Goal: Transaction & Acquisition: Book appointment/travel/reservation

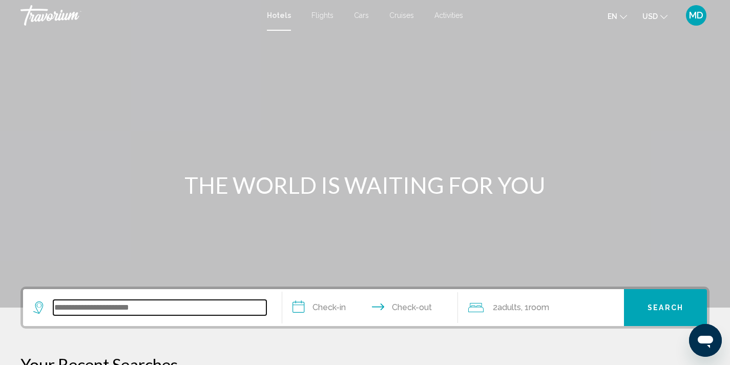
click at [85, 307] on input "Search widget" at bounding box center [159, 307] width 213 height 15
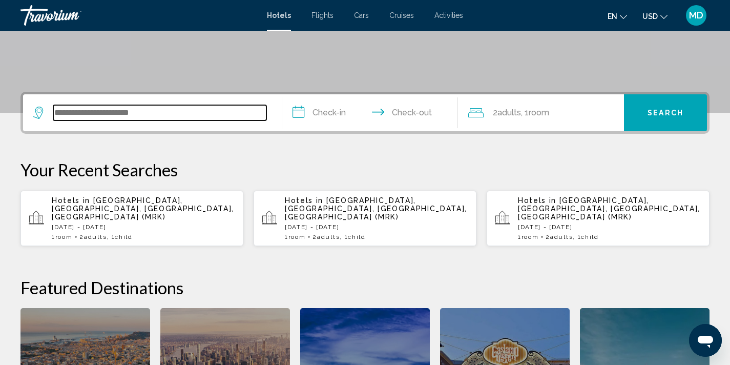
scroll to position [253, 0]
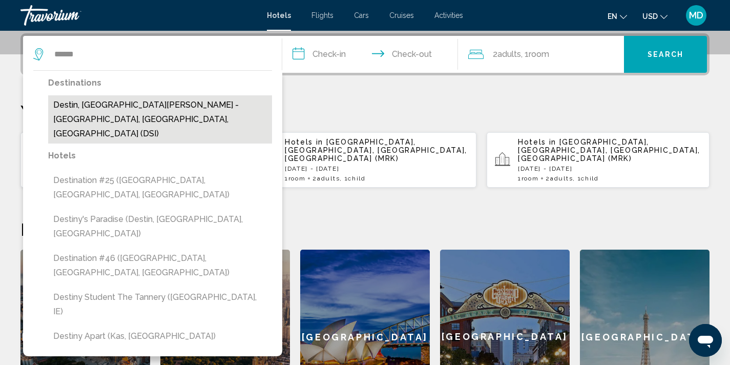
click at [132, 102] on button "Destin, [GEOGRAPHIC_DATA][PERSON_NAME] - [GEOGRAPHIC_DATA], [GEOGRAPHIC_DATA], …" at bounding box center [160, 119] width 224 height 48
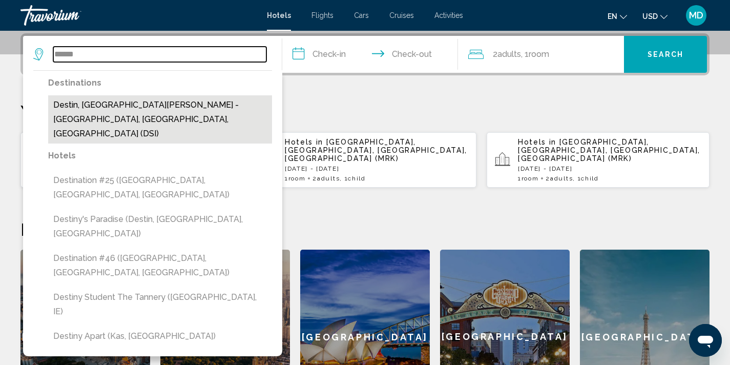
type input "**********"
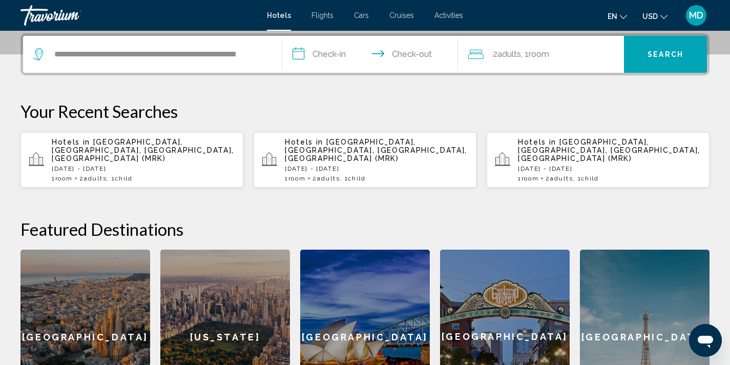
click at [340, 53] on input "**********" at bounding box center [372, 56] width 180 height 40
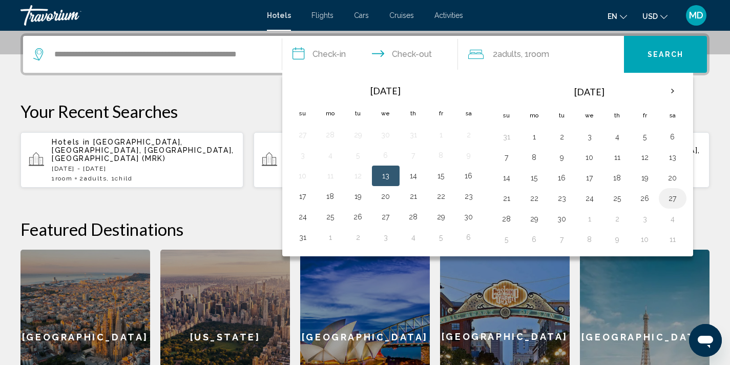
click at [672, 195] on button "27" at bounding box center [673, 198] width 16 height 14
click at [535, 214] on button "29" at bounding box center [534, 219] width 16 height 14
type input "**********"
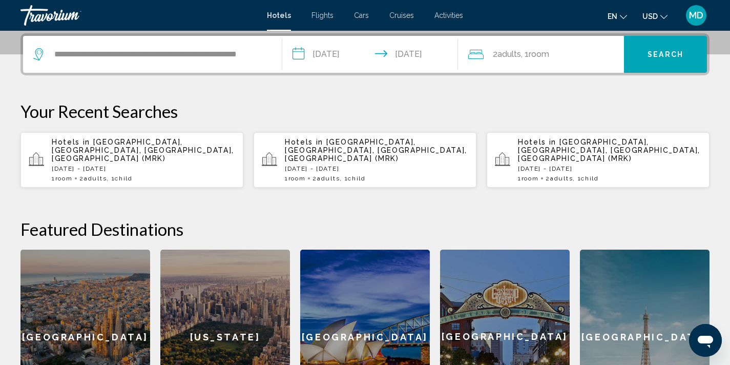
click at [541, 51] on span "Room" at bounding box center [539, 54] width 20 height 10
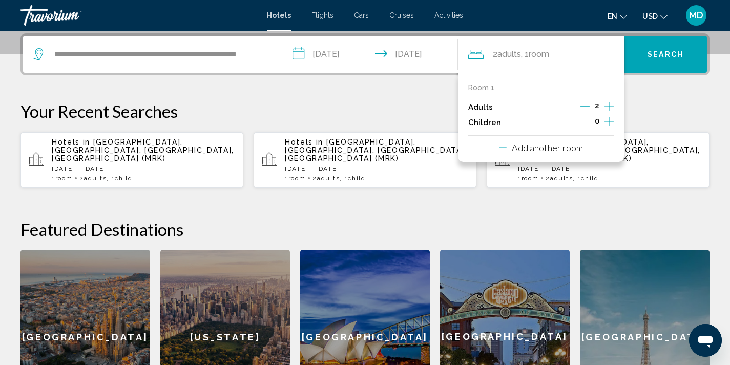
click at [606, 120] on icon "Increment children" at bounding box center [609, 121] width 9 height 12
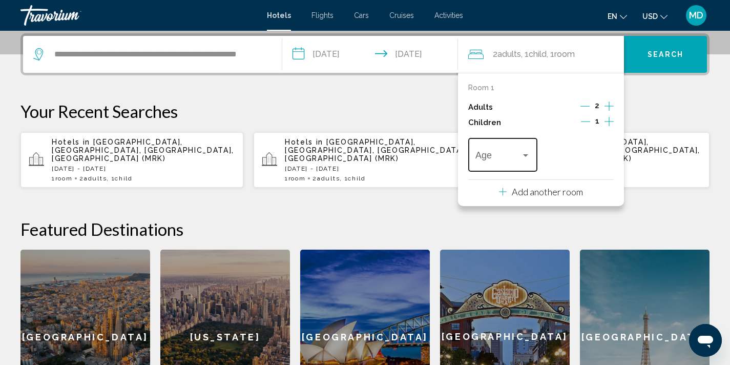
click at [528, 149] on div "Age" at bounding box center [503, 153] width 55 height 36
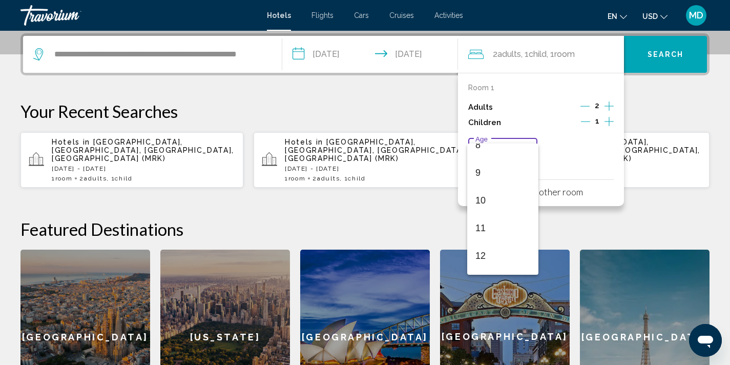
scroll to position [234, 0]
click at [486, 254] on span "12" at bounding box center [503, 255] width 55 height 28
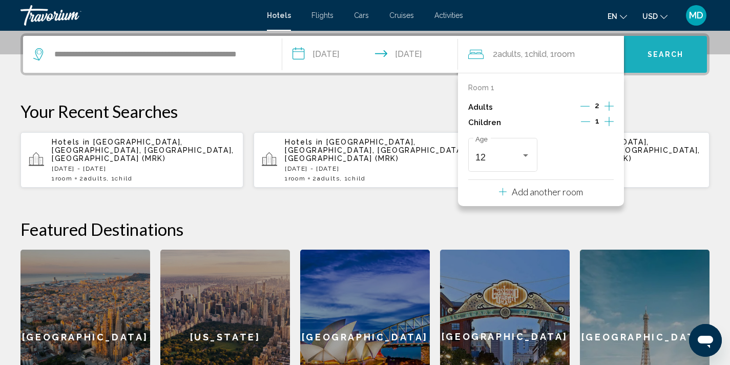
click at [669, 51] on span "Search" at bounding box center [666, 55] width 36 height 8
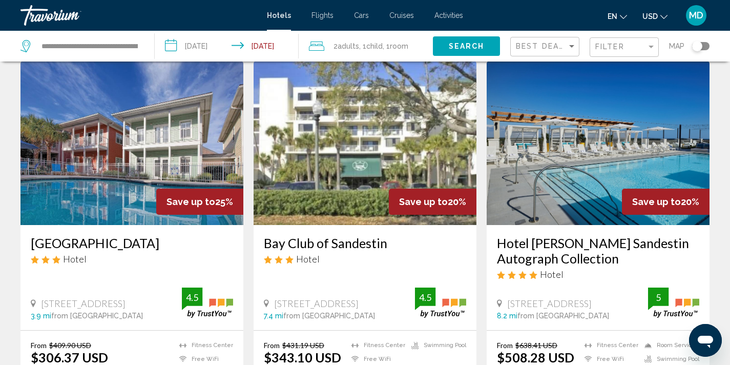
scroll to position [40, 0]
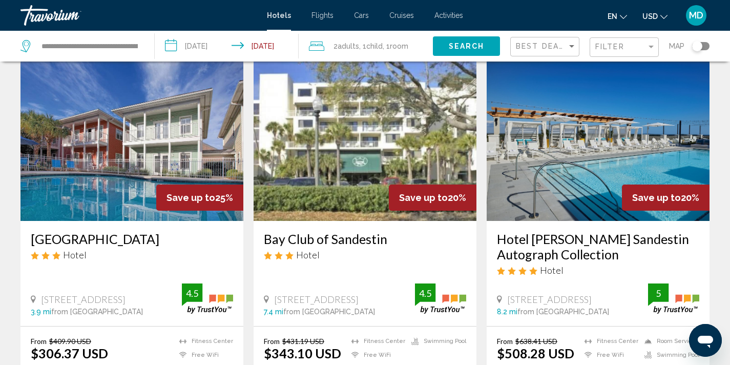
click at [590, 194] on img "Main content" at bounding box center [598, 139] width 223 height 164
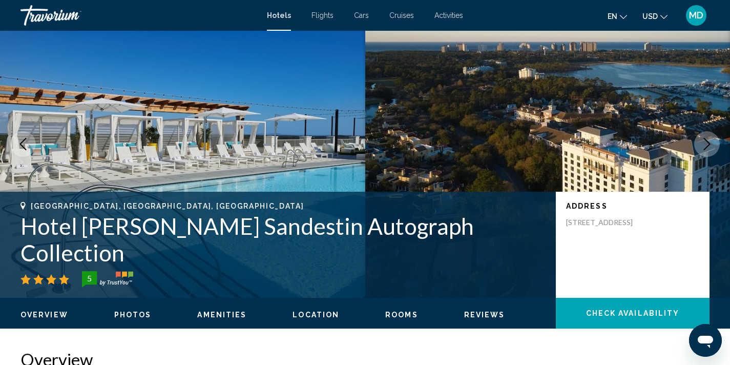
scroll to position [2, 0]
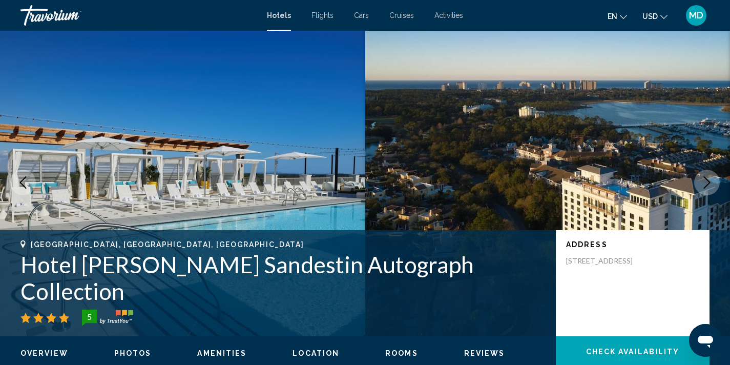
click at [708, 182] on icon "Next image" at bounding box center [707, 182] width 12 height 12
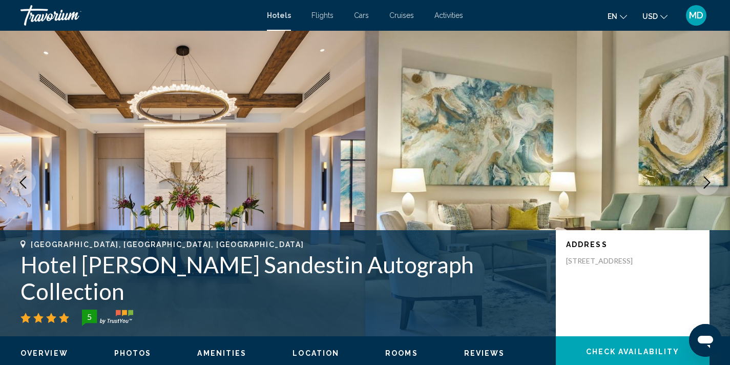
click at [708, 182] on icon "Next image" at bounding box center [707, 182] width 12 height 12
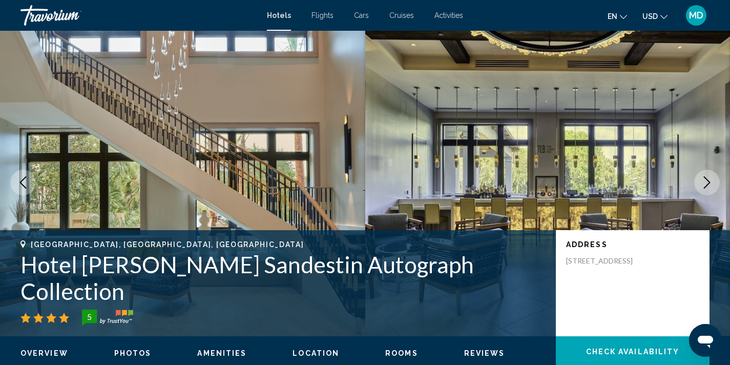
click at [709, 181] on icon "Next image" at bounding box center [707, 182] width 7 height 12
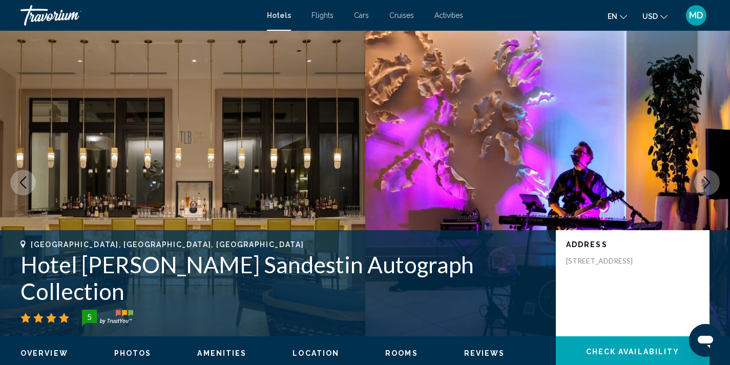
click at [709, 181] on icon "Next image" at bounding box center [707, 182] width 7 height 12
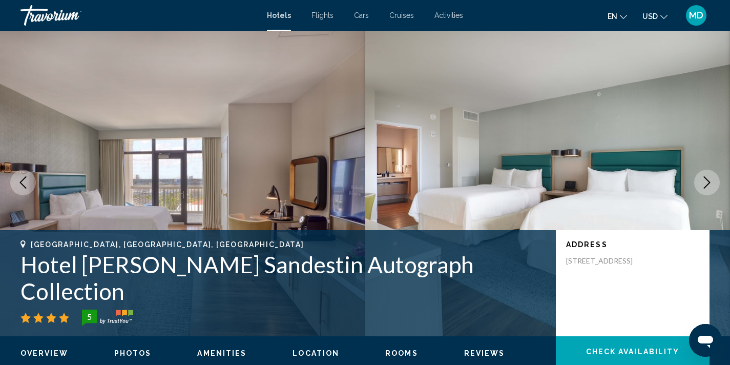
click at [709, 181] on icon "Next image" at bounding box center [707, 182] width 7 height 12
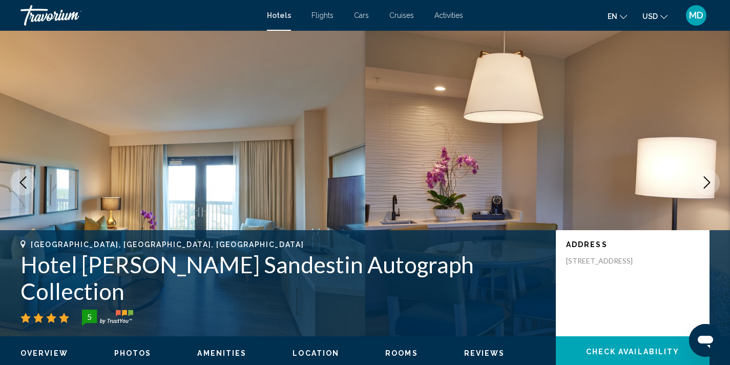
click at [709, 181] on icon "Next image" at bounding box center [707, 182] width 7 height 12
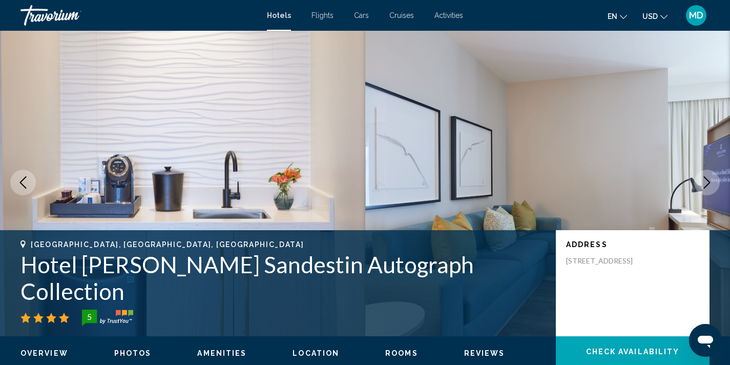
click at [709, 181] on icon "Next image" at bounding box center [707, 182] width 7 height 12
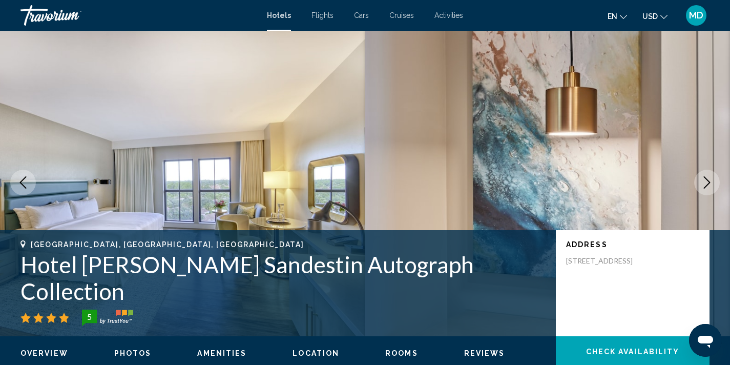
click at [28, 179] on icon "Previous image" at bounding box center [23, 182] width 12 height 12
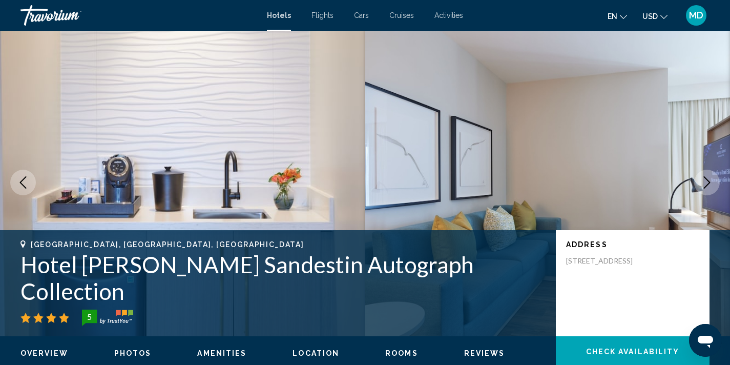
click at [705, 181] on icon "Next image" at bounding box center [707, 182] width 12 height 12
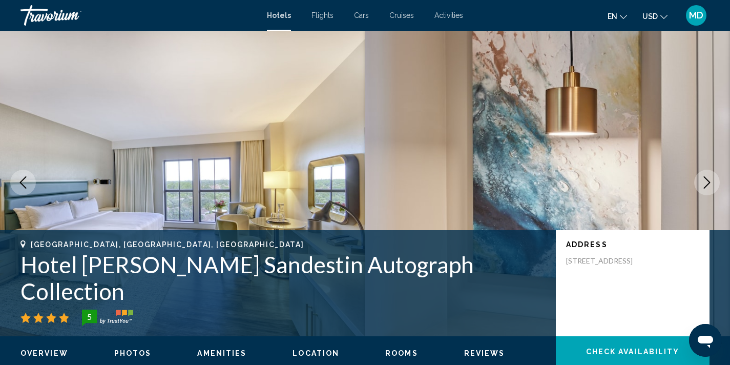
click at [705, 181] on icon "Next image" at bounding box center [707, 182] width 12 height 12
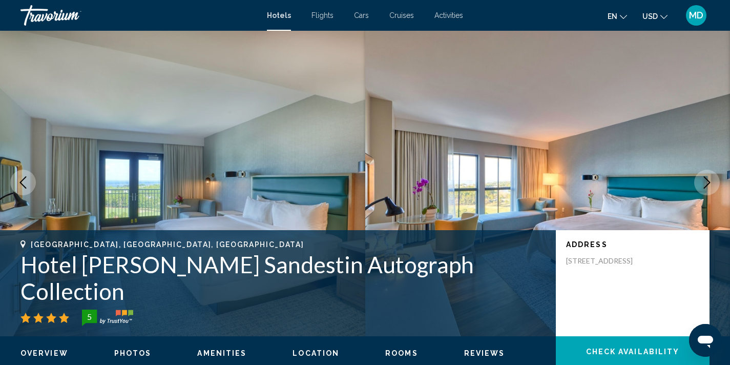
click at [705, 181] on icon "Next image" at bounding box center [707, 182] width 12 height 12
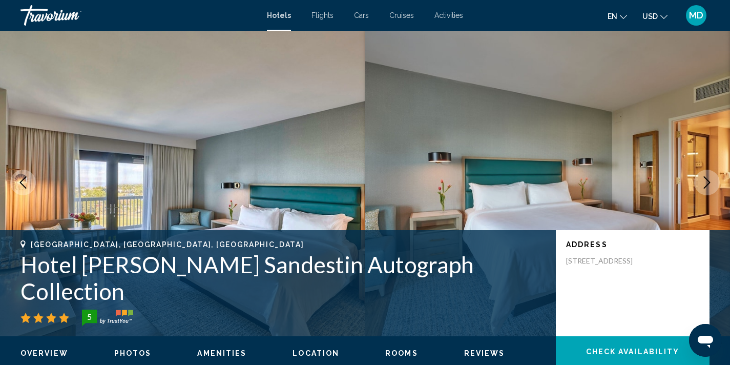
click at [705, 181] on icon "Next image" at bounding box center [707, 182] width 12 height 12
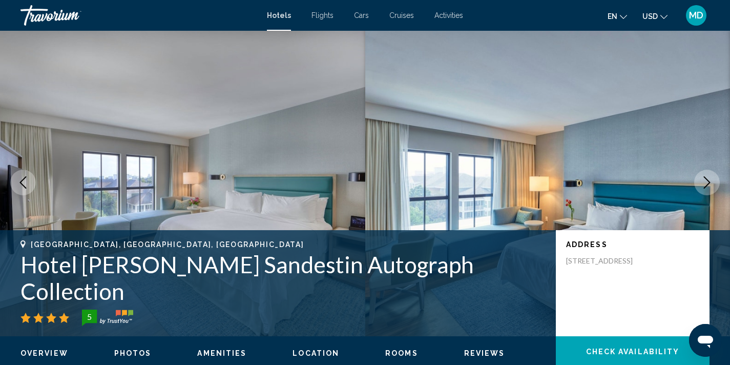
click at [705, 181] on icon "Next image" at bounding box center [707, 182] width 12 height 12
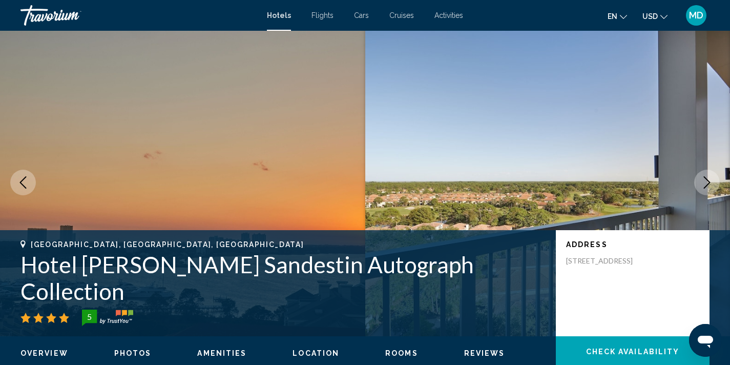
click at [705, 181] on icon "Next image" at bounding box center [707, 182] width 12 height 12
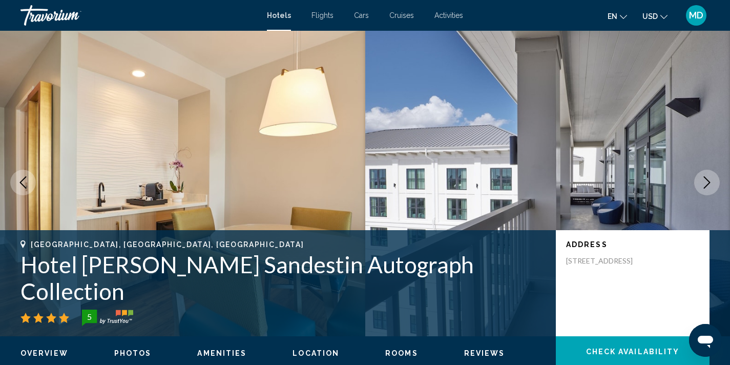
click at [705, 181] on icon "Next image" at bounding box center [707, 182] width 12 height 12
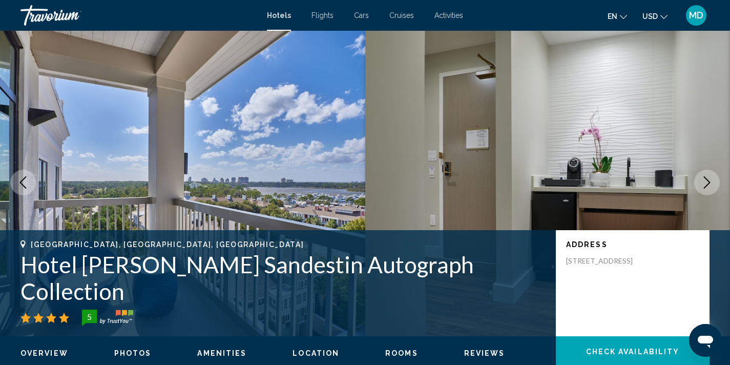
click at [703, 182] on icon "Next image" at bounding box center [707, 182] width 12 height 12
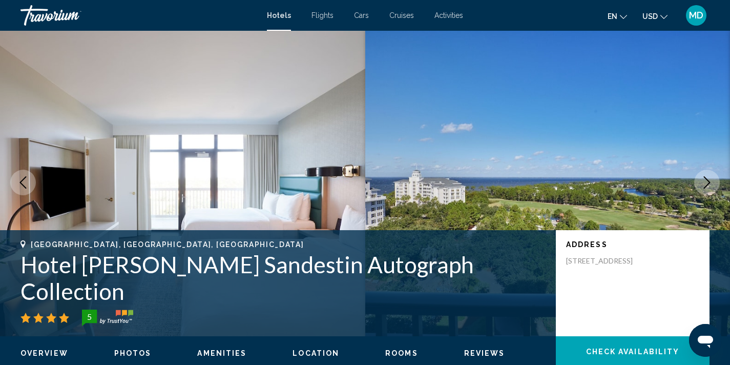
click at [703, 182] on icon "Next image" at bounding box center [707, 182] width 12 height 12
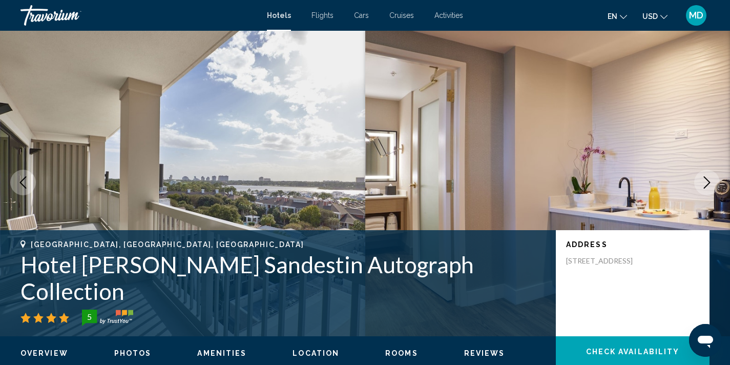
click at [703, 182] on icon "Next image" at bounding box center [707, 182] width 12 height 12
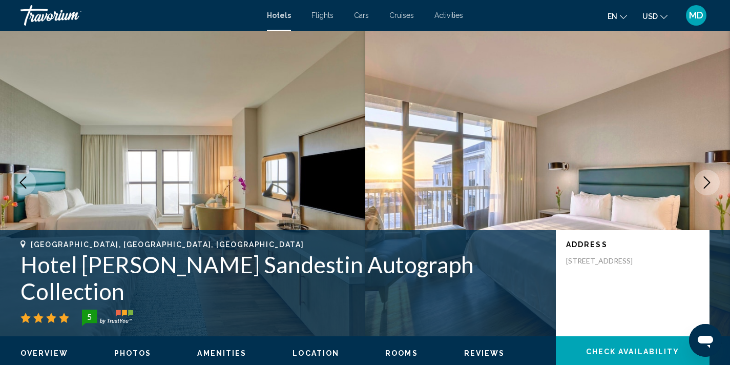
click at [703, 182] on icon "Next image" at bounding box center [707, 182] width 12 height 12
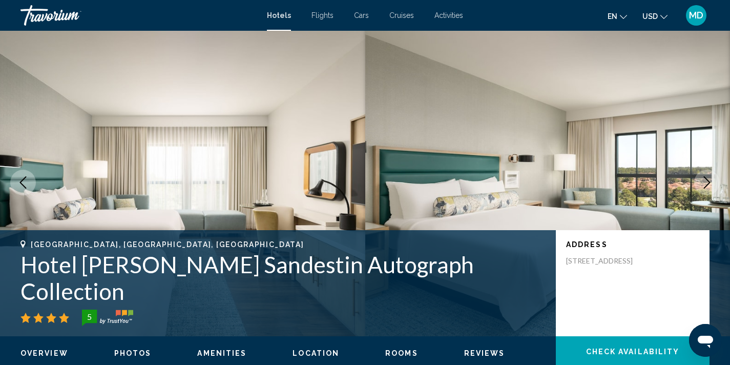
click at [703, 182] on icon "Next image" at bounding box center [707, 182] width 12 height 12
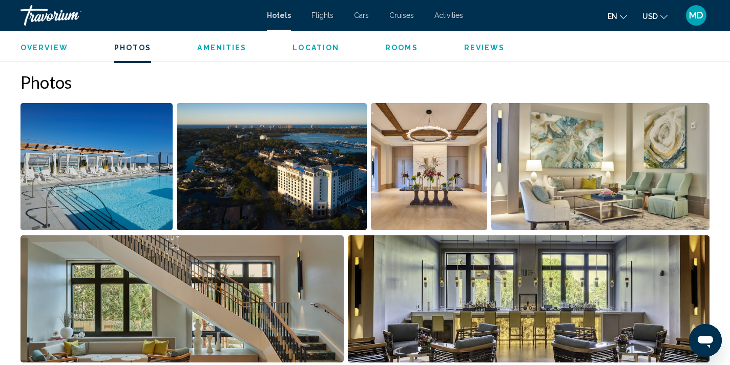
scroll to position [482, 0]
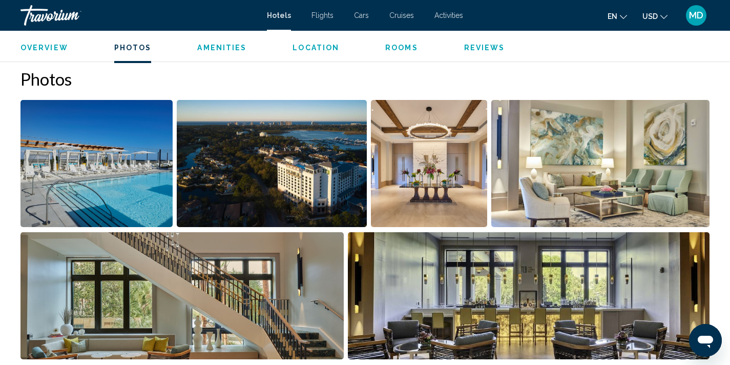
click at [259, 173] on img "Open full-screen image slider" at bounding box center [272, 163] width 191 height 127
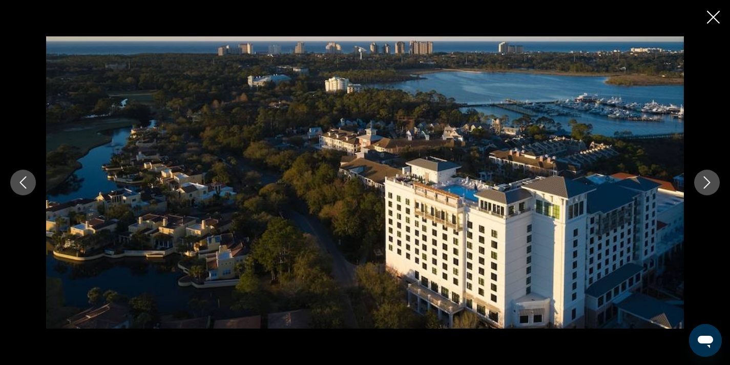
click at [708, 182] on icon "Next image" at bounding box center [707, 182] width 12 height 12
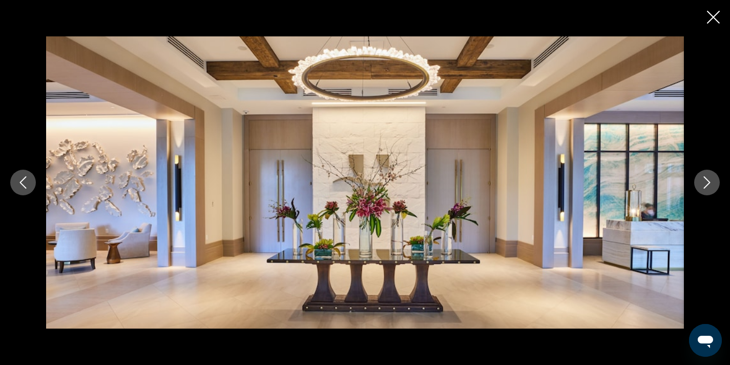
click at [708, 182] on icon "Next image" at bounding box center [707, 182] width 12 height 12
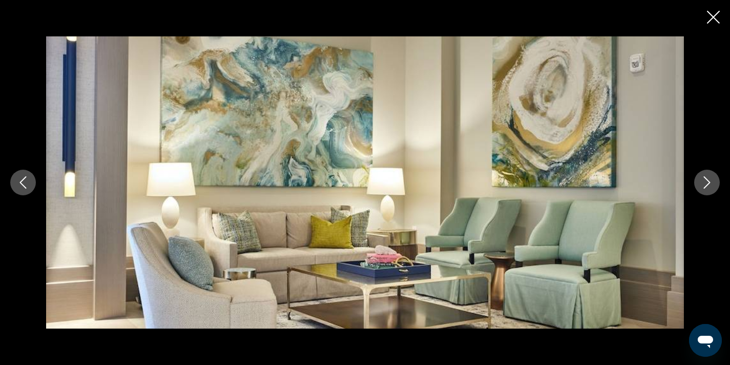
click at [708, 182] on icon "Next image" at bounding box center [707, 182] width 12 height 12
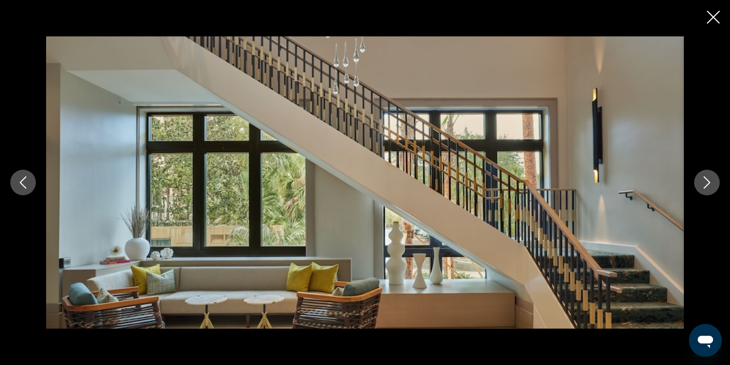
click at [708, 182] on icon "Next image" at bounding box center [707, 182] width 12 height 12
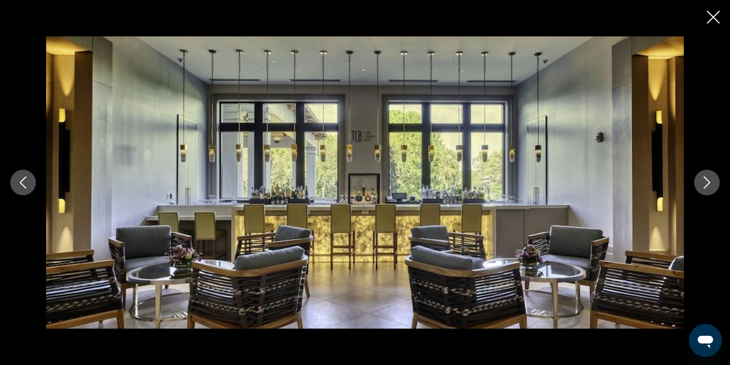
click at [708, 182] on icon "Next image" at bounding box center [707, 182] width 12 height 12
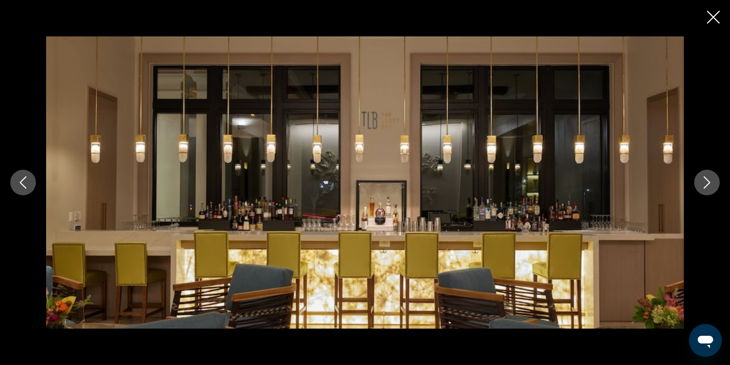
click at [708, 182] on icon "Next image" at bounding box center [707, 182] width 12 height 12
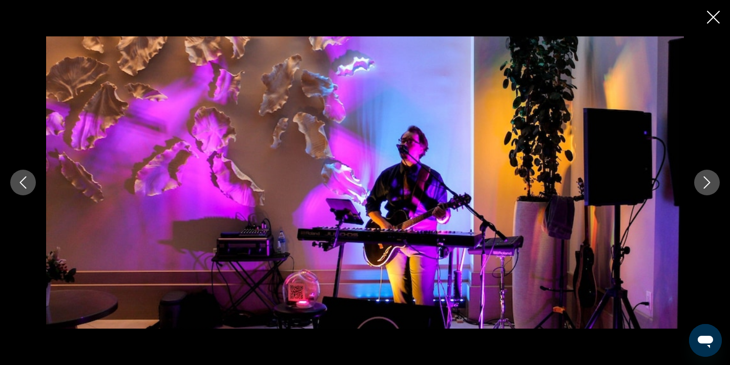
click at [708, 182] on icon "Next image" at bounding box center [707, 182] width 12 height 12
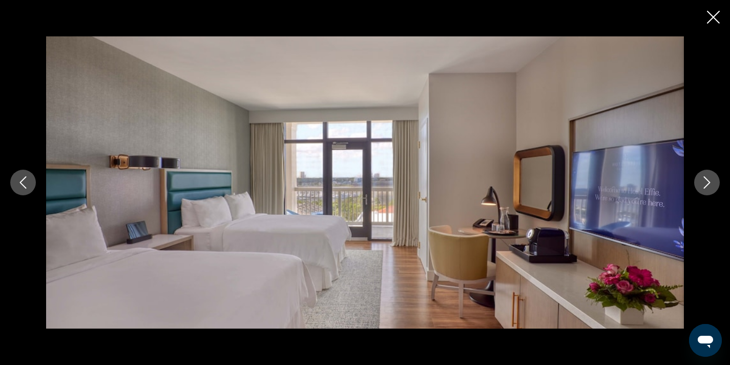
click at [708, 182] on icon "Next image" at bounding box center [707, 182] width 12 height 12
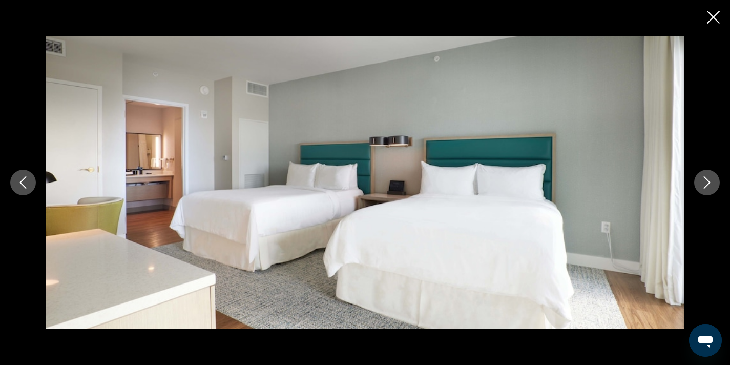
click at [708, 182] on icon "Next image" at bounding box center [707, 182] width 12 height 12
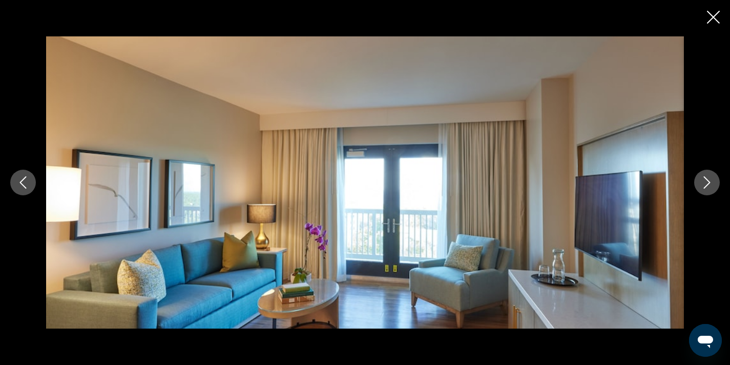
click at [708, 182] on icon "Next image" at bounding box center [707, 182] width 12 height 12
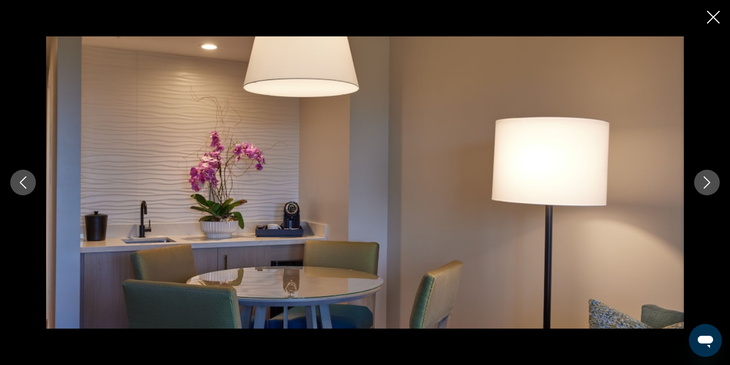
click at [708, 182] on icon "Next image" at bounding box center [707, 182] width 12 height 12
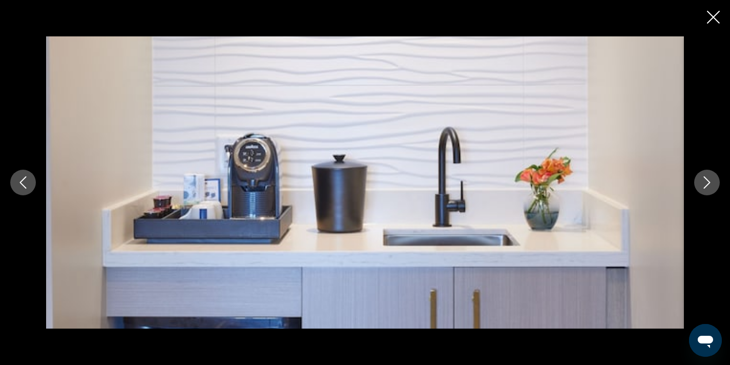
click at [708, 182] on icon "Next image" at bounding box center [707, 182] width 12 height 12
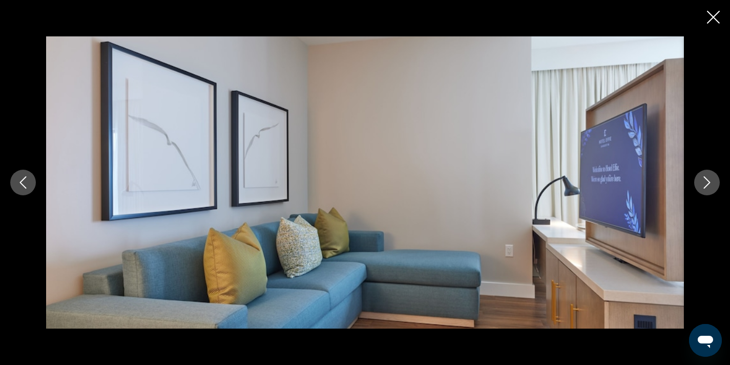
click at [708, 182] on icon "Next image" at bounding box center [707, 182] width 12 height 12
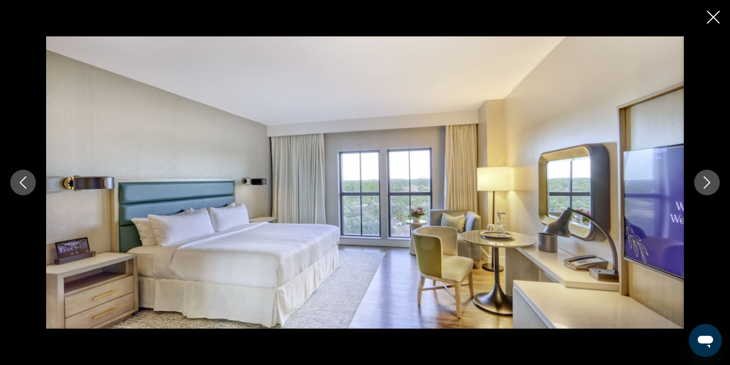
click at [708, 182] on icon "Next image" at bounding box center [707, 182] width 12 height 12
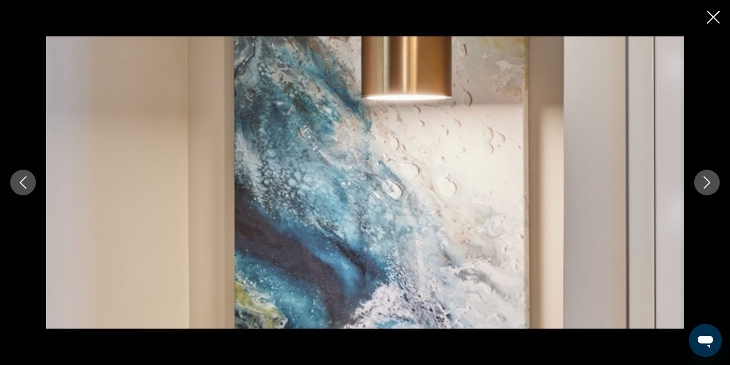
click at [708, 182] on icon "Next image" at bounding box center [707, 182] width 12 height 12
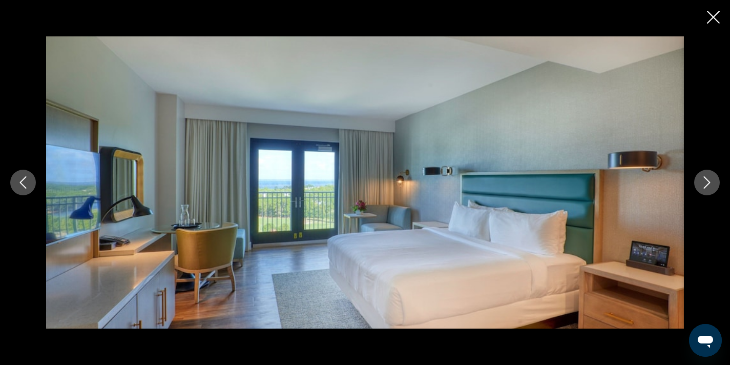
click at [713, 13] on icon "Close slideshow" at bounding box center [713, 17] width 13 height 13
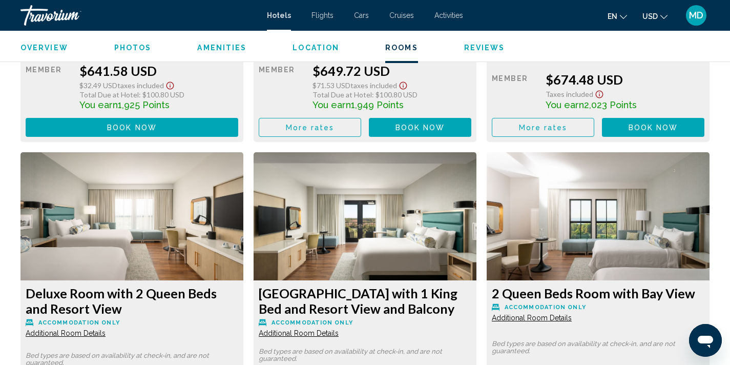
scroll to position [2456, 0]
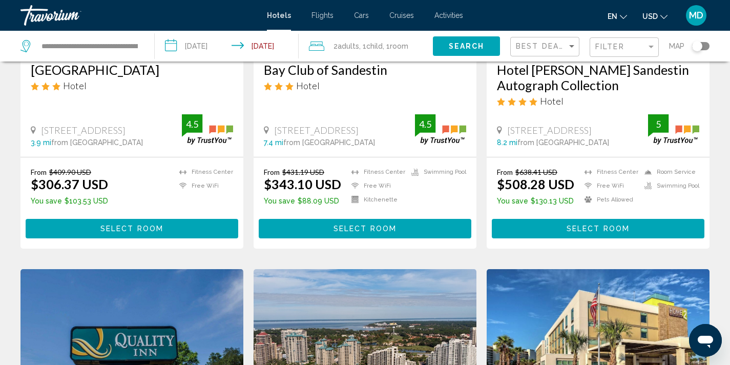
scroll to position [206, 0]
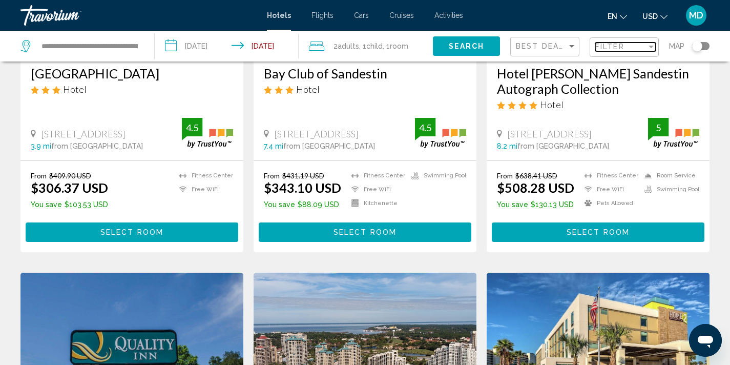
click at [608, 46] on span "Filter" at bounding box center [609, 47] width 29 height 8
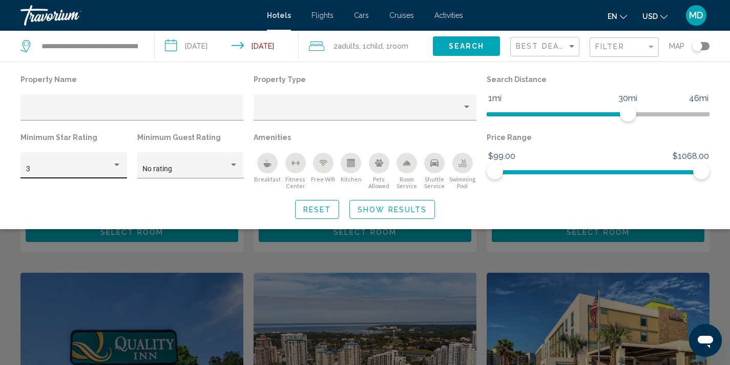
click at [119, 158] on div "3" at bounding box center [74, 168] width 96 height 21
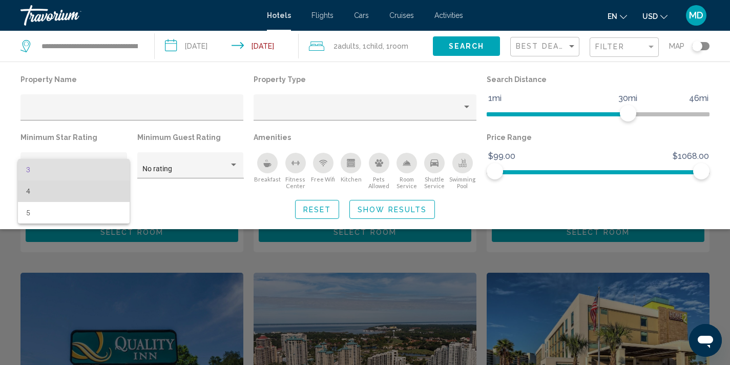
click at [106, 182] on span "4" at bounding box center [74, 191] width 96 height 22
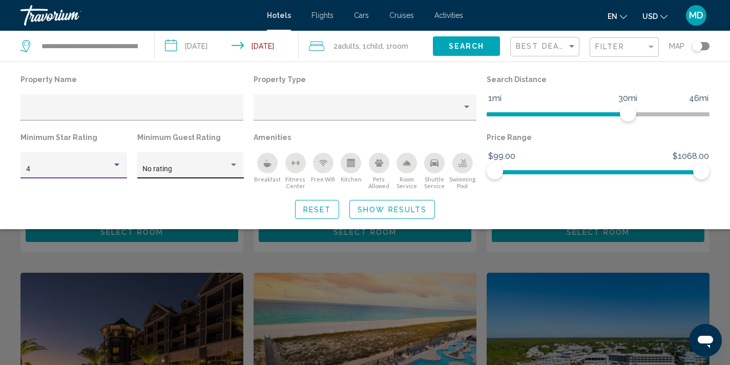
click at [233, 167] on div "Hotel Filters" at bounding box center [233, 165] width 9 height 8
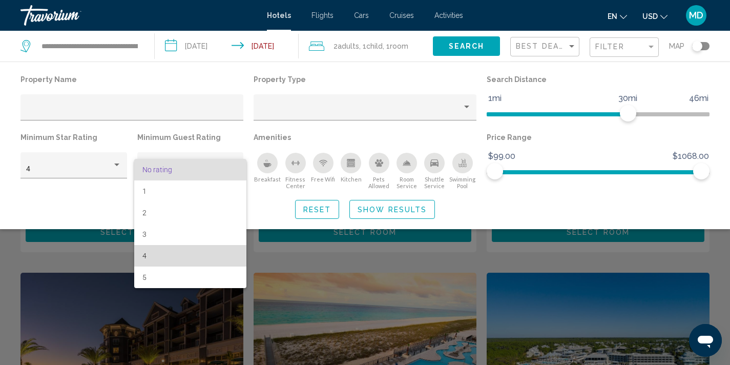
click at [205, 255] on span "4" at bounding box center [190, 256] width 96 height 22
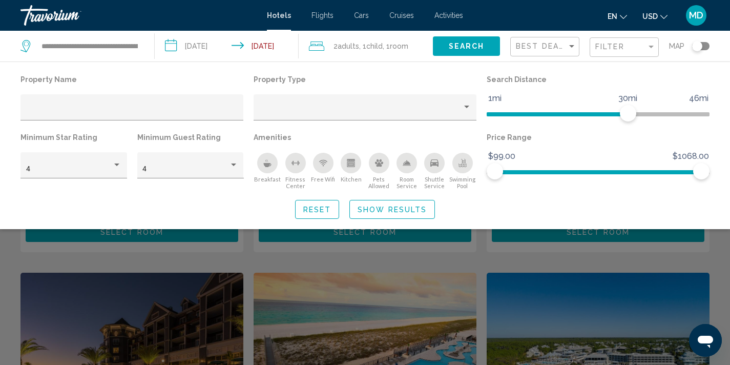
click at [400, 290] on div "Search widget" at bounding box center [365, 259] width 730 height 211
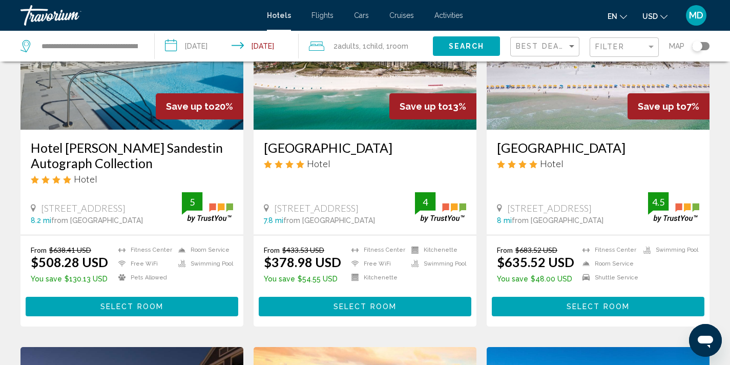
scroll to position [112, 0]
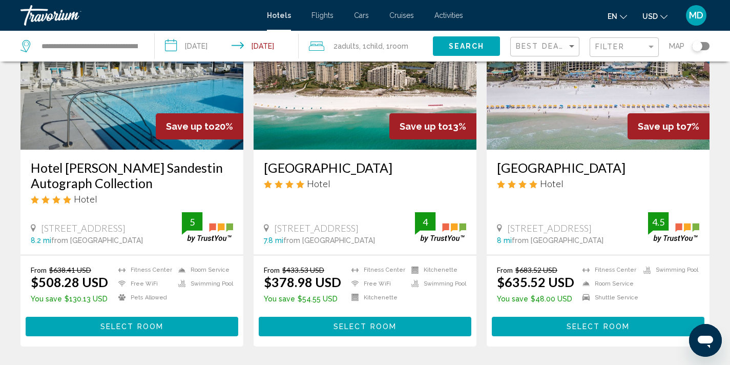
click at [374, 128] on img "Main content" at bounding box center [365, 68] width 223 height 164
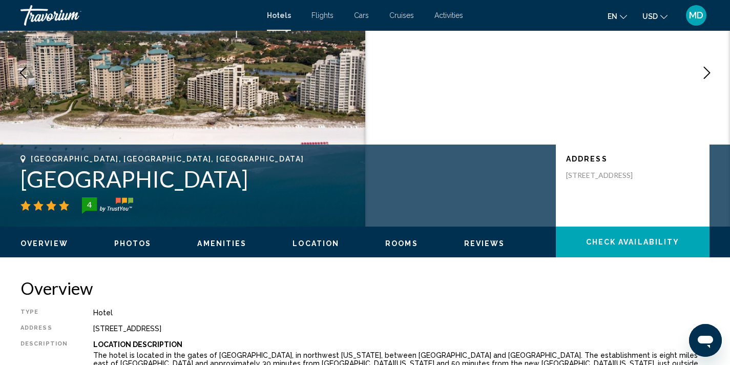
scroll to position [2, 0]
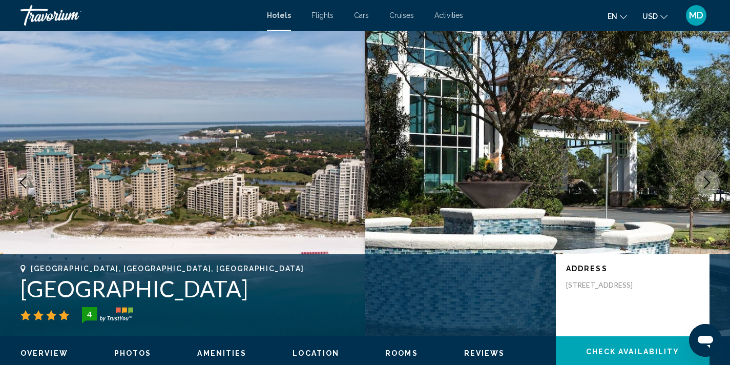
click at [707, 184] on icon "Next image" at bounding box center [707, 182] width 7 height 12
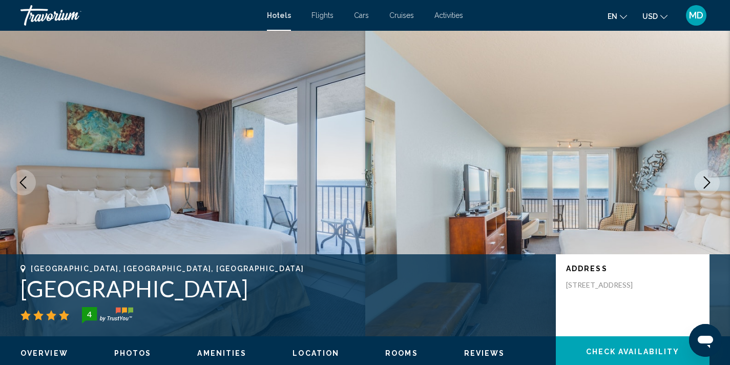
click at [707, 184] on icon "Next image" at bounding box center [707, 182] width 7 height 12
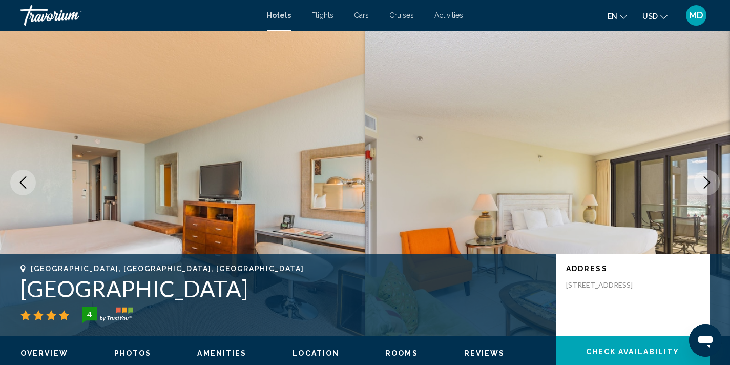
click at [707, 184] on icon "Next image" at bounding box center [707, 182] width 7 height 12
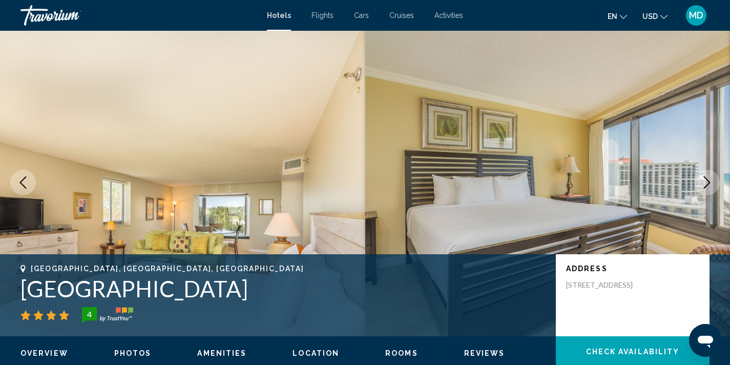
click at [707, 184] on icon "Next image" at bounding box center [707, 182] width 7 height 12
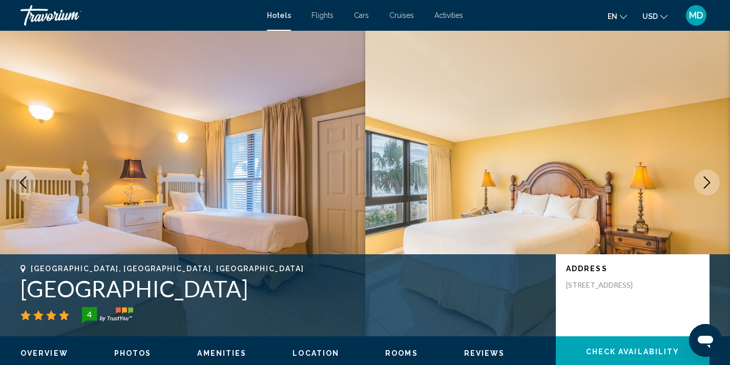
click at [707, 184] on icon "Next image" at bounding box center [707, 182] width 7 height 12
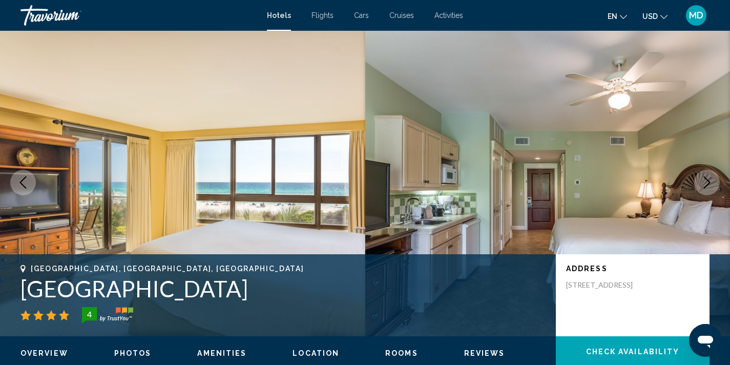
click at [707, 184] on icon "Next image" at bounding box center [707, 182] width 7 height 12
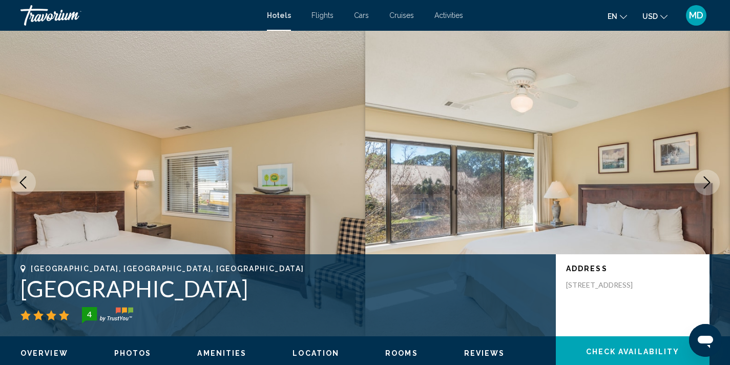
click at [707, 184] on icon "Next image" at bounding box center [707, 182] width 7 height 12
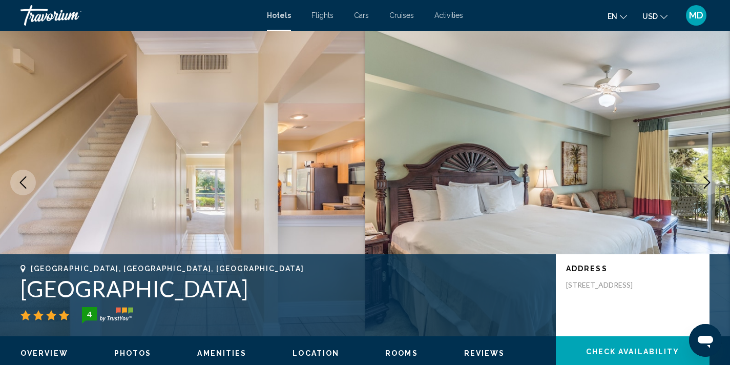
click at [707, 184] on icon "Next image" at bounding box center [707, 182] width 7 height 12
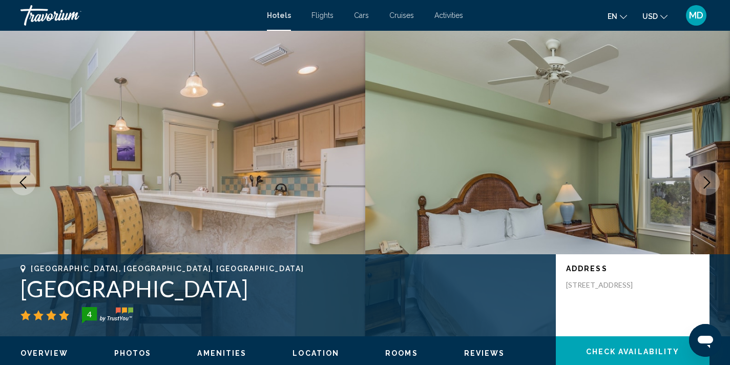
click at [707, 184] on icon "Next image" at bounding box center [707, 182] width 7 height 12
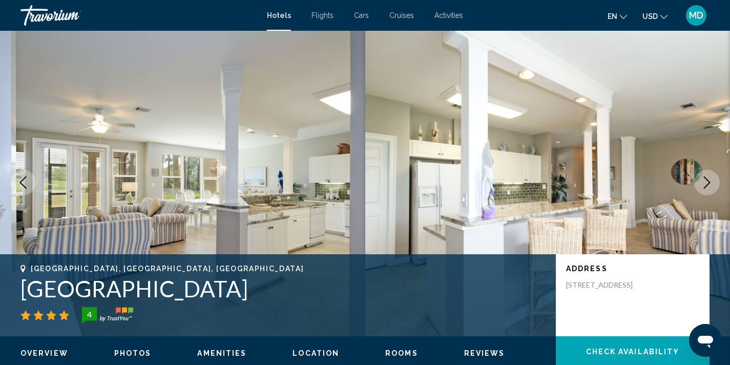
click at [707, 184] on icon "Next image" at bounding box center [707, 182] width 7 height 12
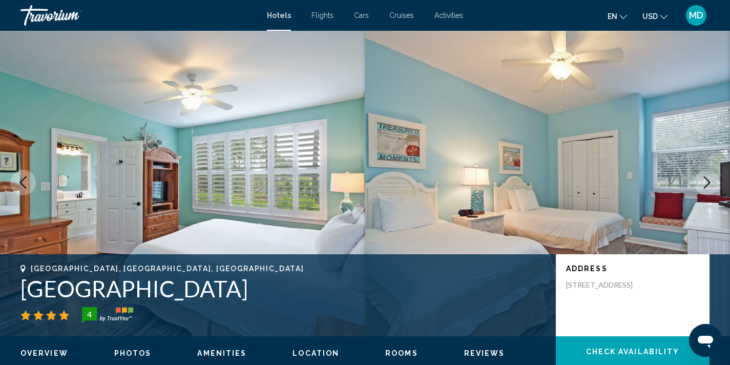
click at [707, 184] on icon "Next image" at bounding box center [707, 182] width 7 height 12
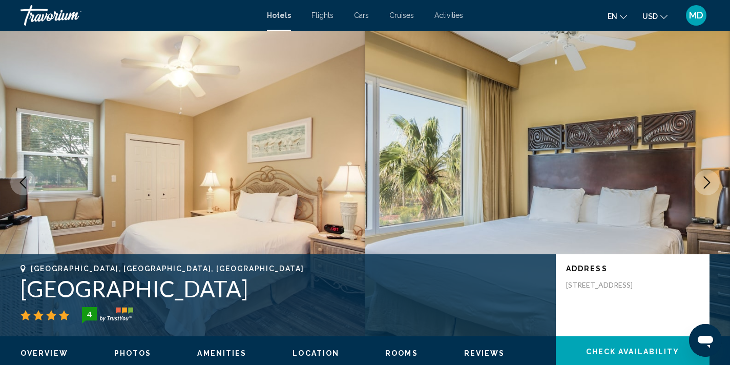
click at [707, 184] on icon "Next image" at bounding box center [707, 182] width 7 height 12
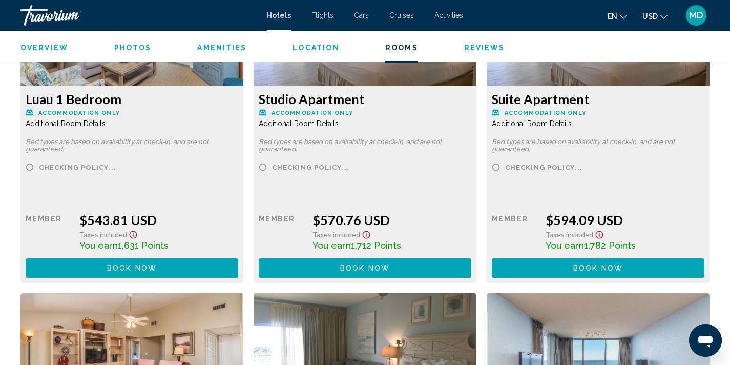
scroll to position [2899, 0]
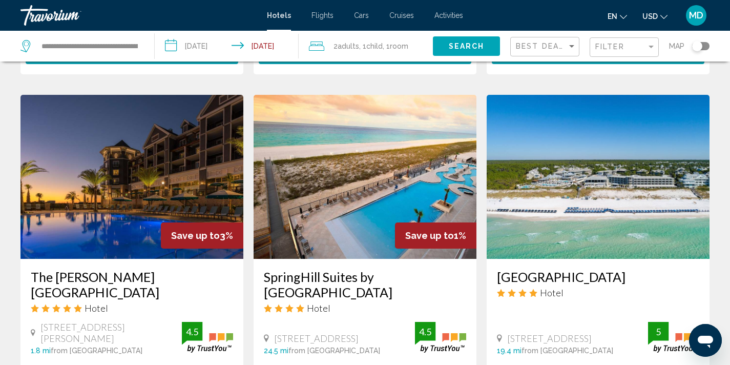
scroll to position [387, 0]
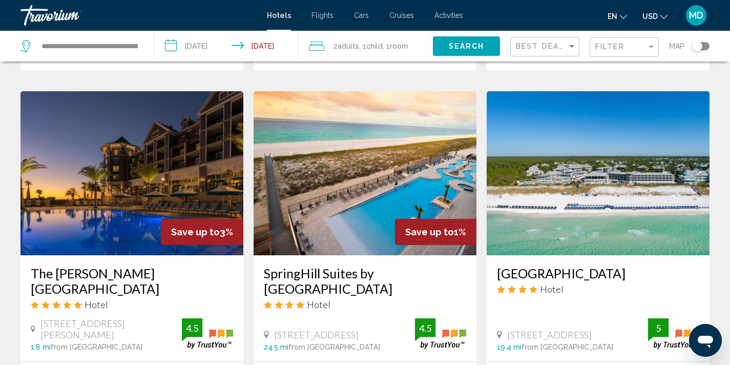
click at [134, 210] on img "Main content" at bounding box center [131, 173] width 223 height 164
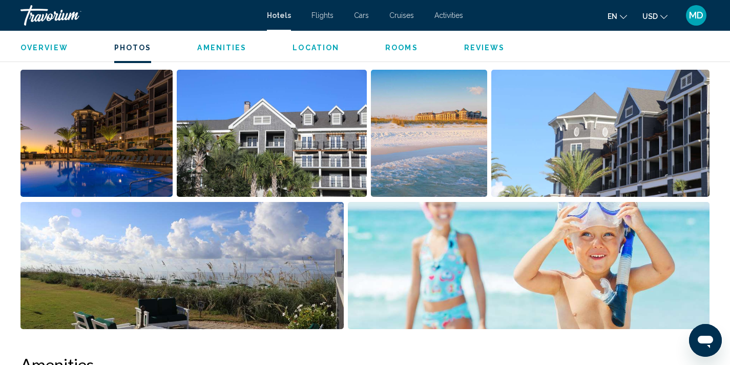
scroll to position [525, 0]
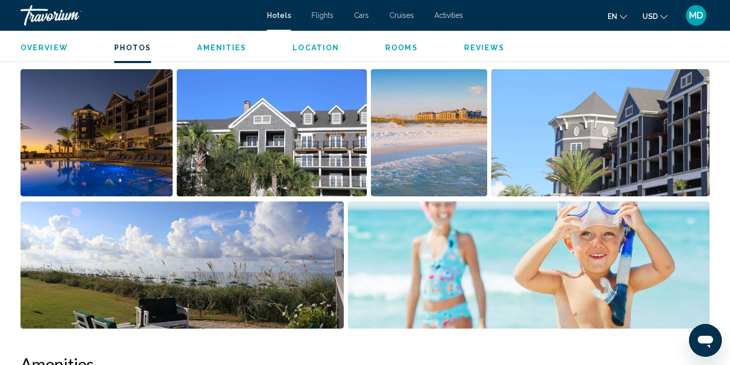
click at [586, 150] on img "Open full-screen image slider" at bounding box center [600, 132] width 219 height 127
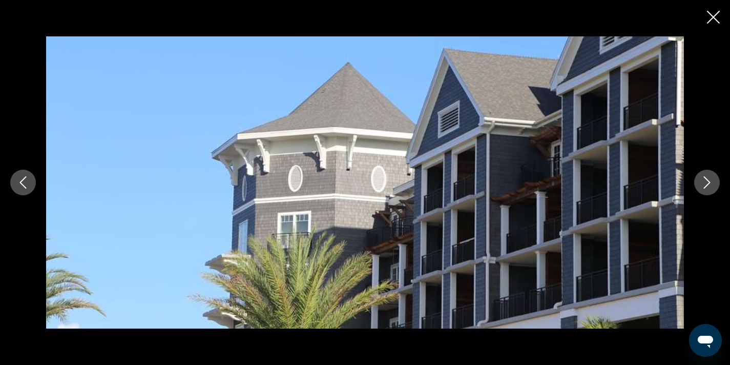
click at [708, 182] on icon "Next image" at bounding box center [707, 182] width 12 height 12
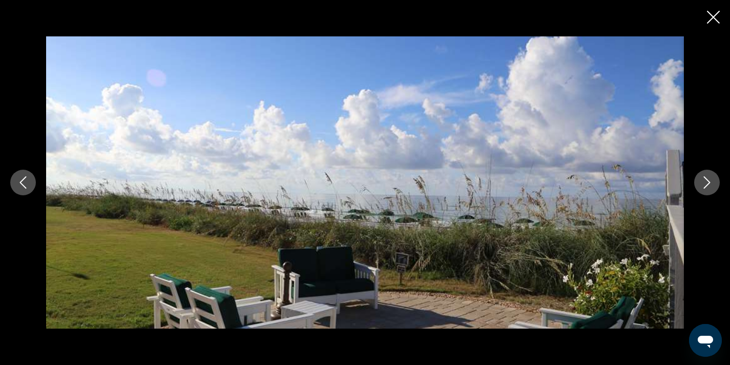
click at [708, 182] on icon "Next image" at bounding box center [707, 182] width 12 height 12
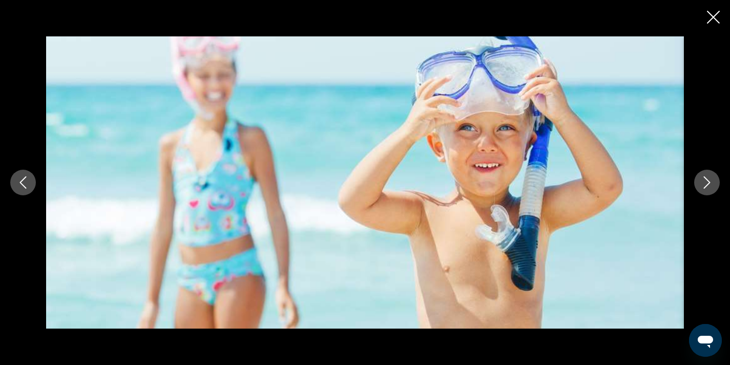
click at [708, 182] on icon "Next image" at bounding box center [707, 182] width 12 height 12
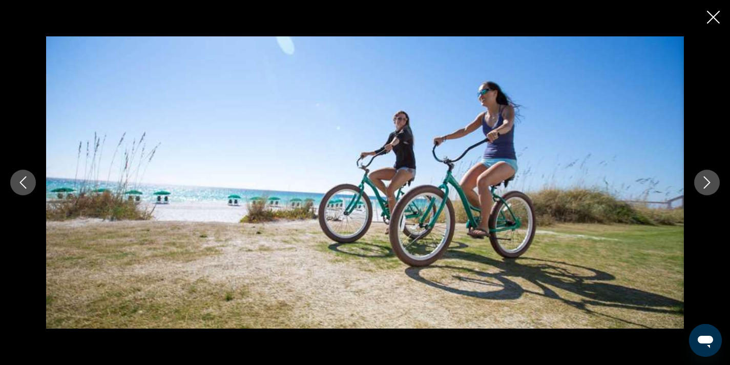
click at [708, 182] on icon "Next image" at bounding box center [707, 182] width 12 height 12
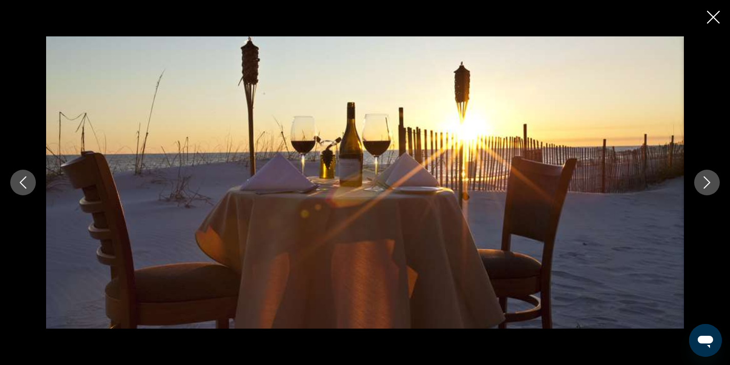
click at [708, 182] on icon "Next image" at bounding box center [707, 182] width 12 height 12
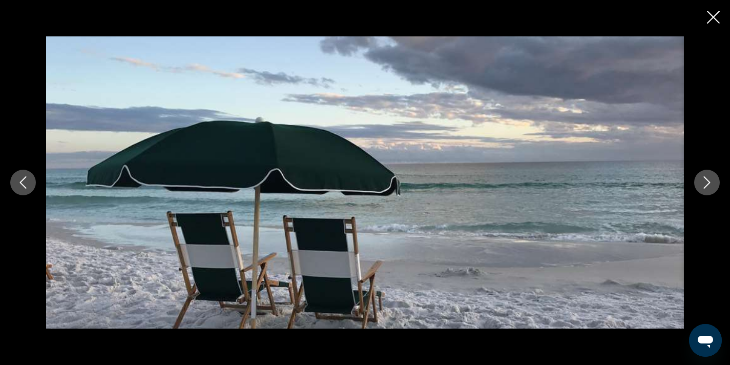
click at [708, 182] on icon "Next image" at bounding box center [707, 182] width 12 height 12
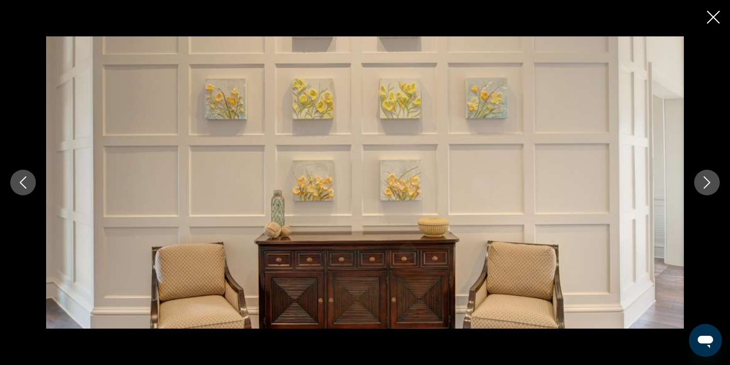
click at [708, 182] on icon "Next image" at bounding box center [707, 182] width 12 height 12
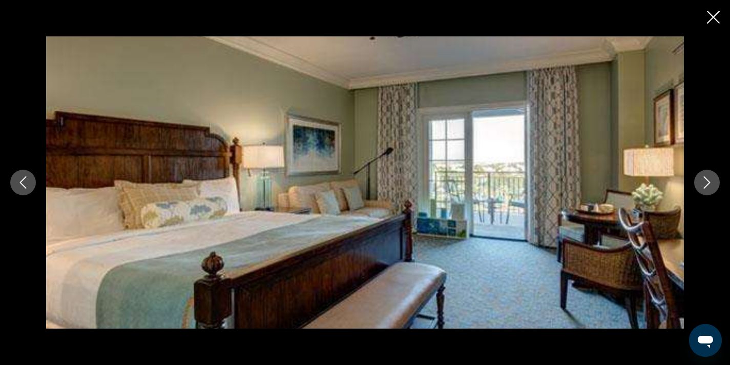
click at [708, 182] on icon "Next image" at bounding box center [707, 182] width 12 height 12
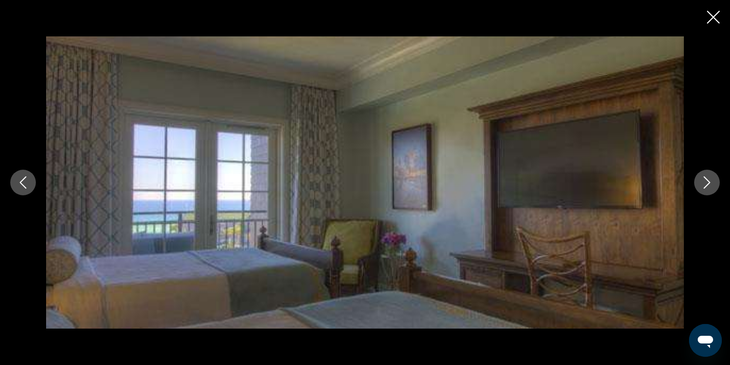
click at [708, 182] on icon "Next image" at bounding box center [707, 182] width 12 height 12
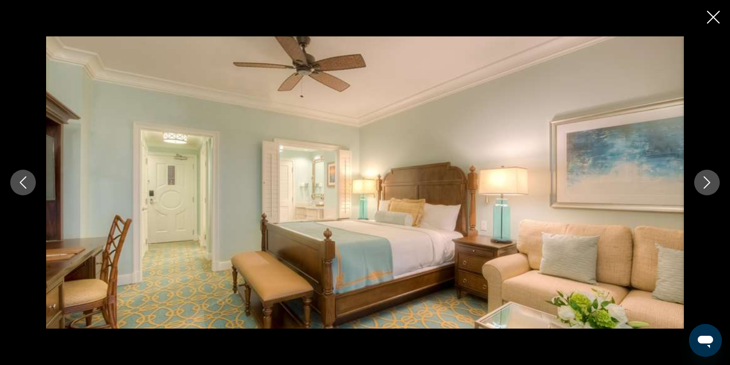
click at [708, 180] on icon "Next image" at bounding box center [707, 182] width 7 height 12
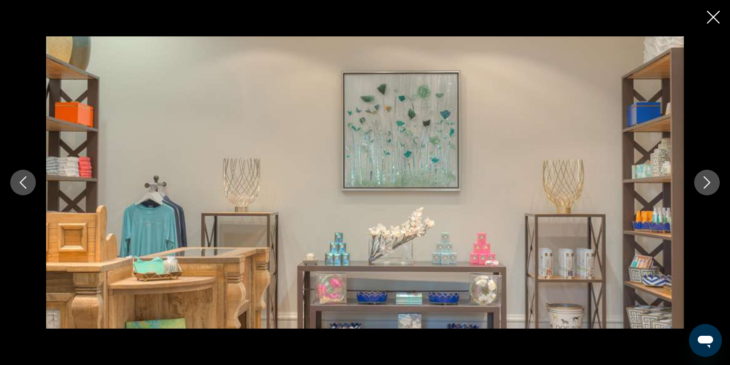
click at [708, 180] on icon "Next image" at bounding box center [707, 182] width 7 height 12
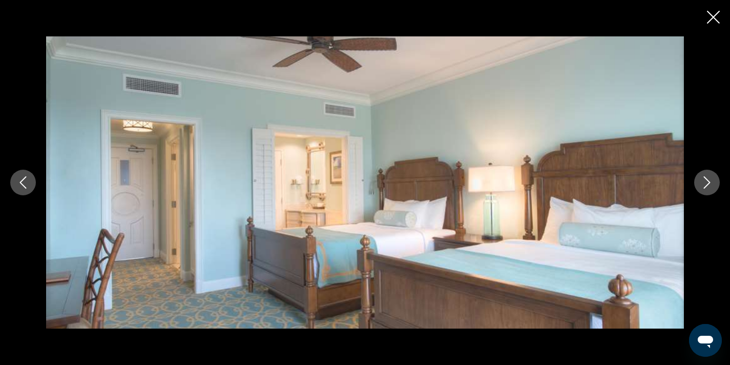
click at [708, 180] on icon "Next image" at bounding box center [707, 182] width 7 height 12
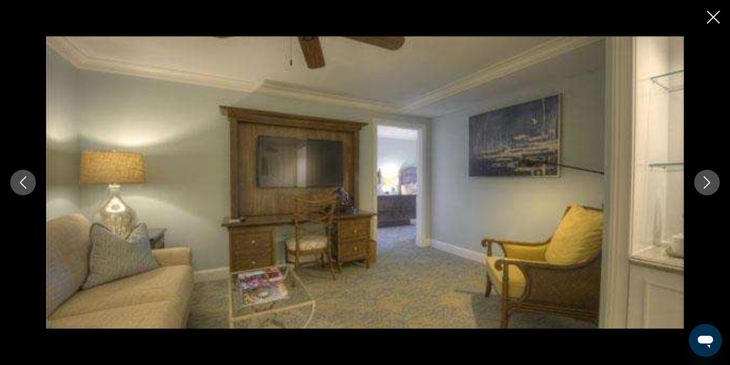
click at [708, 180] on icon "Next image" at bounding box center [707, 182] width 7 height 12
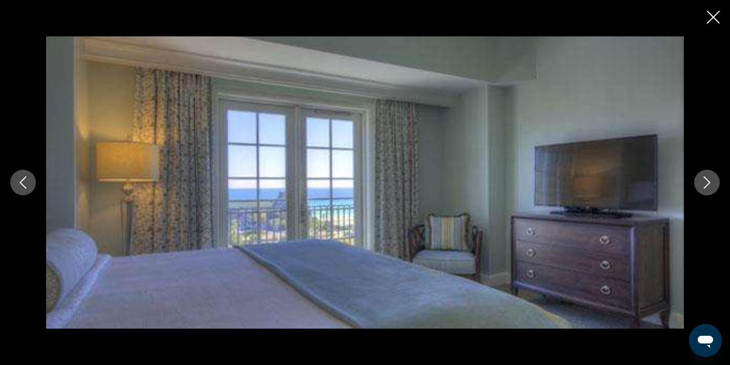
click at [708, 180] on icon "Next image" at bounding box center [707, 182] width 7 height 12
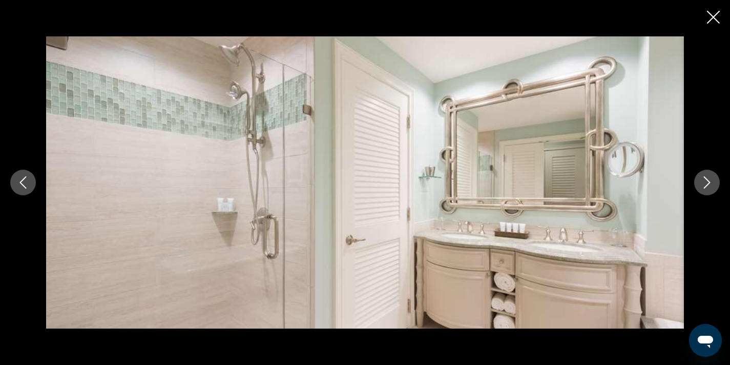
click at [709, 18] on icon "Close slideshow" at bounding box center [713, 17] width 13 height 13
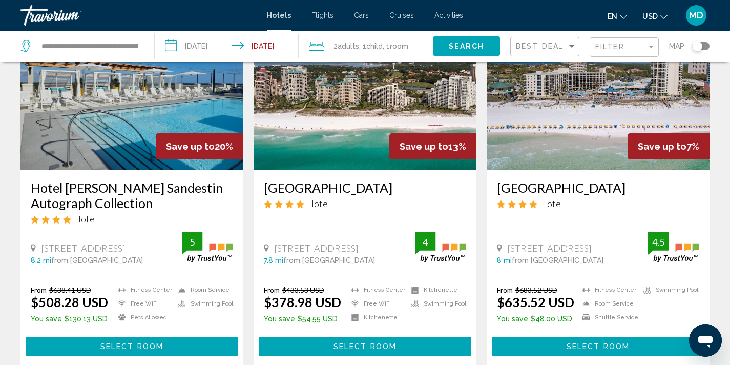
scroll to position [88, 0]
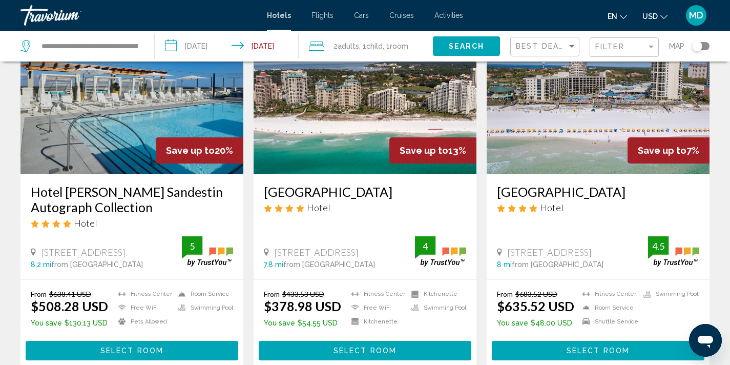
click at [577, 148] on img "Main content" at bounding box center [598, 92] width 223 height 164
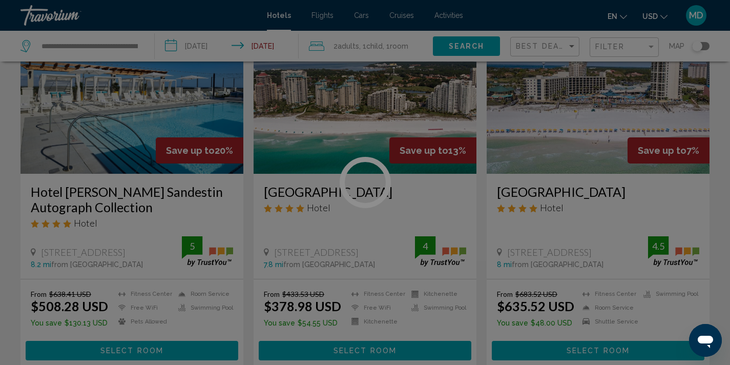
scroll to position [2, 0]
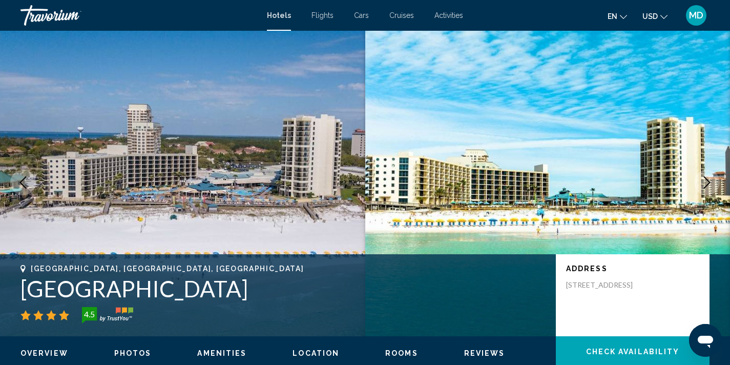
click at [705, 179] on icon "Next image" at bounding box center [707, 182] width 12 height 12
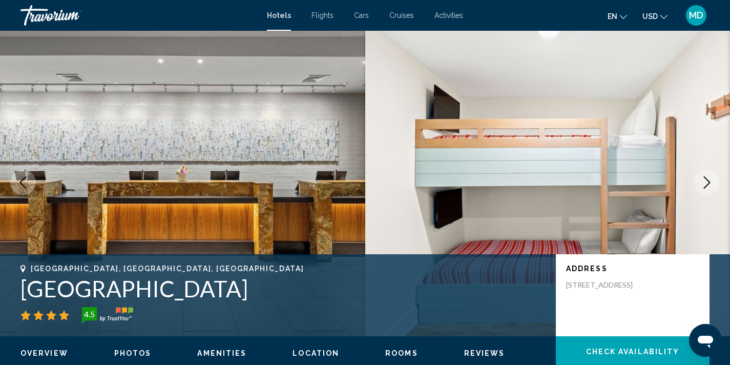
click at [705, 179] on icon "Next image" at bounding box center [707, 182] width 12 height 12
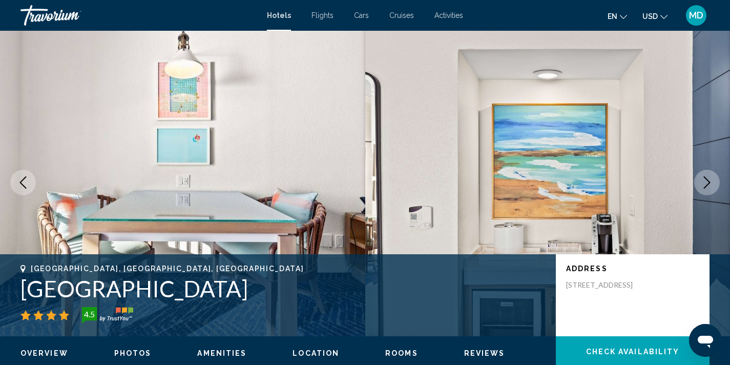
click at [705, 179] on icon "Next image" at bounding box center [707, 182] width 12 height 12
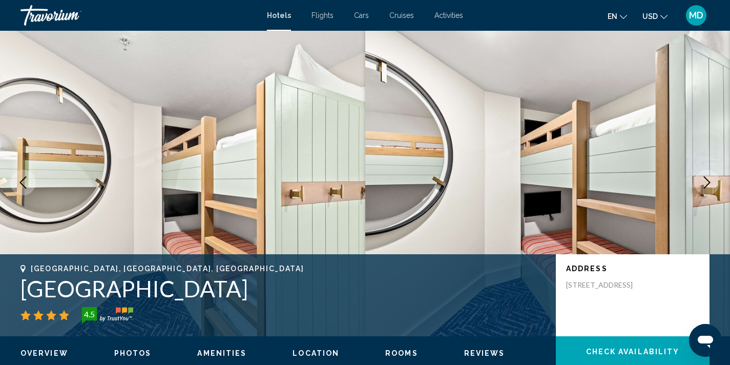
click at [705, 179] on icon "Next image" at bounding box center [707, 182] width 12 height 12
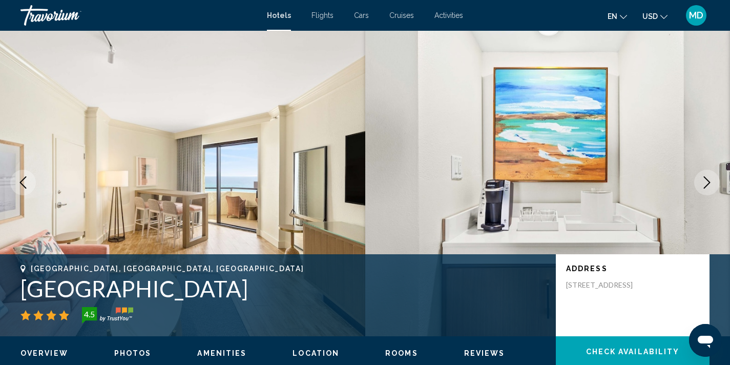
click at [705, 179] on icon "Next image" at bounding box center [707, 182] width 12 height 12
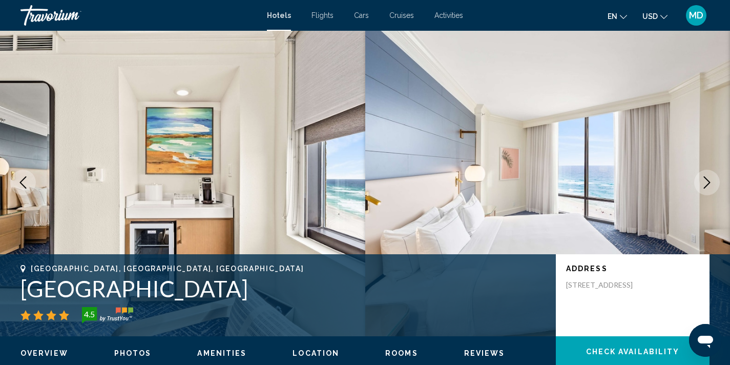
click at [705, 179] on icon "Next image" at bounding box center [707, 182] width 12 height 12
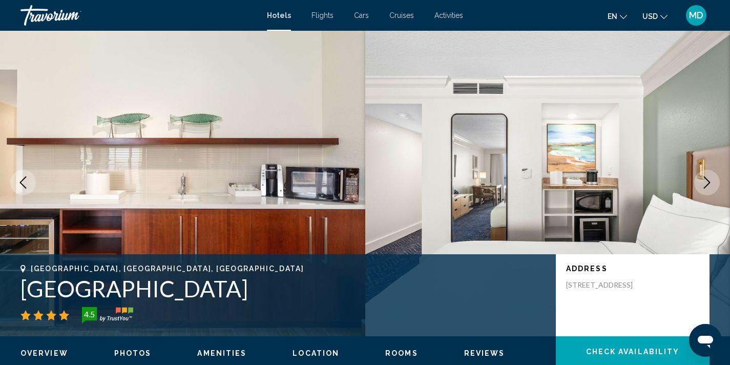
click at [705, 179] on icon "Next image" at bounding box center [707, 182] width 12 height 12
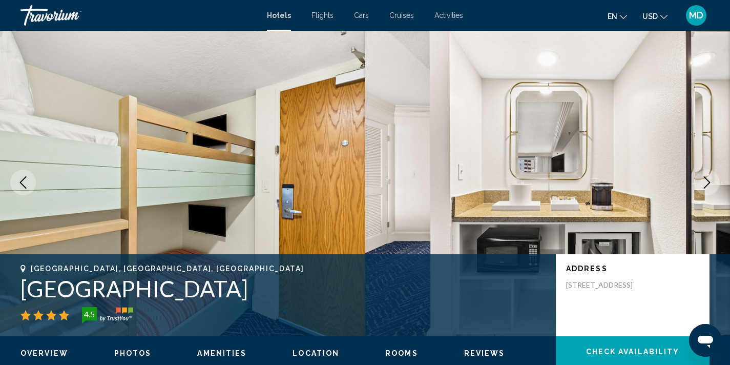
click at [705, 179] on icon "Next image" at bounding box center [707, 182] width 12 height 12
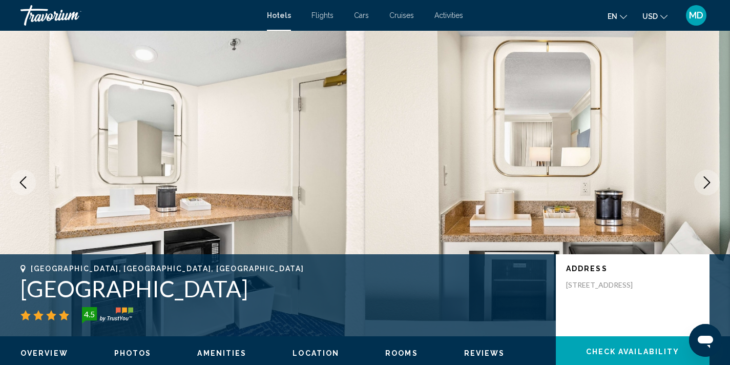
click at [705, 179] on icon "Next image" at bounding box center [707, 182] width 12 height 12
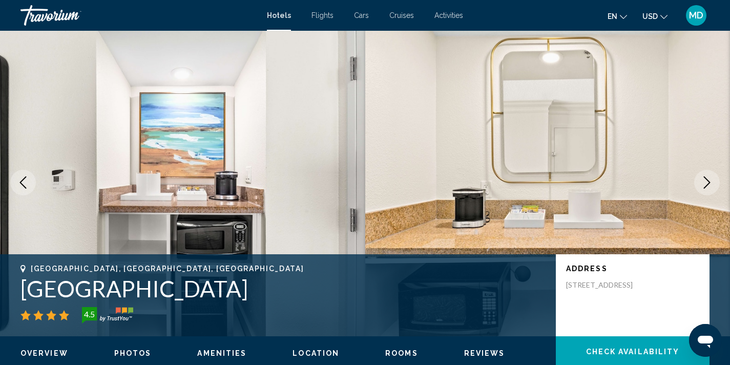
click at [705, 179] on icon "Next image" at bounding box center [707, 182] width 12 height 12
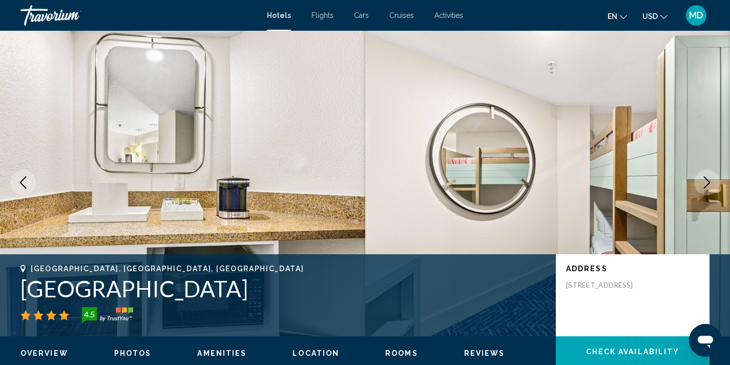
click at [705, 179] on icon "Next image" at bounding box center [707, 182] width 12 height 12
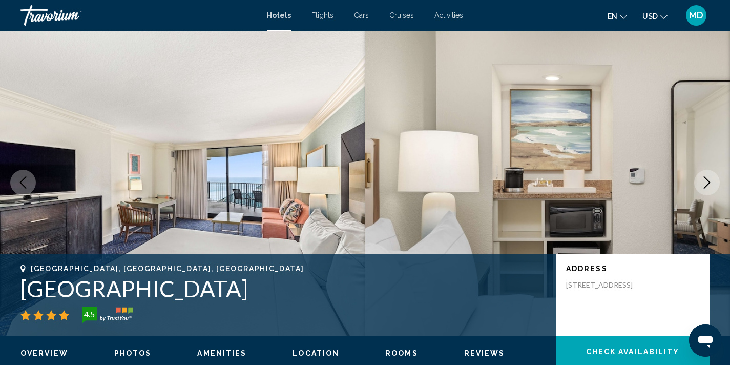
click at [705, 179] on icon "Next image" at bounding box center [707, 182] width 12 height 12
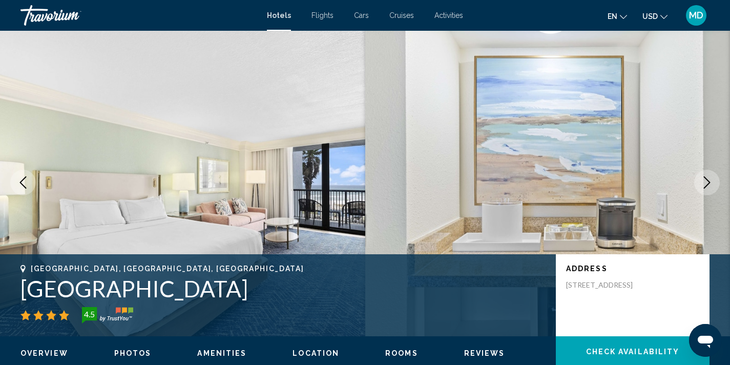
click at [705, 179] on icon "Next image" at bounding box center [707, 182] width 12 height 12
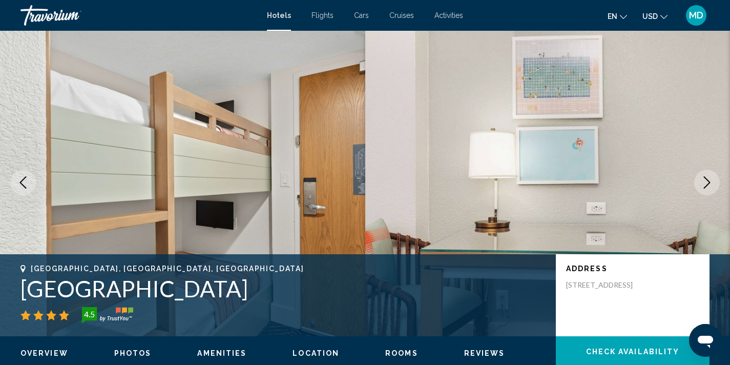
click at [705, 179] on icon "Next image" at bounding box center [707, 182] width 12 height 12
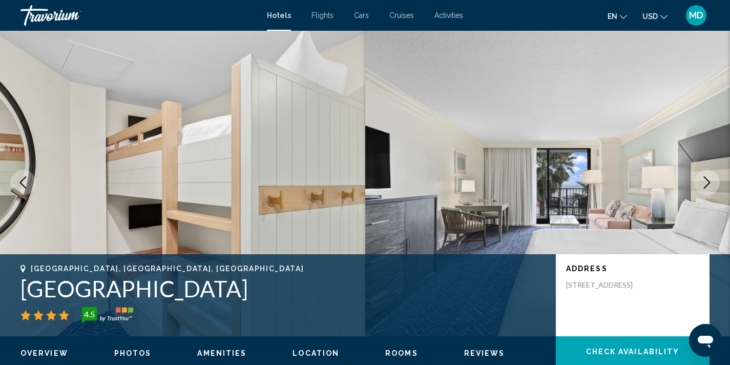
click at [705, 179] on icon "Next image" at bounding box center [707, 182] width 12 height 12
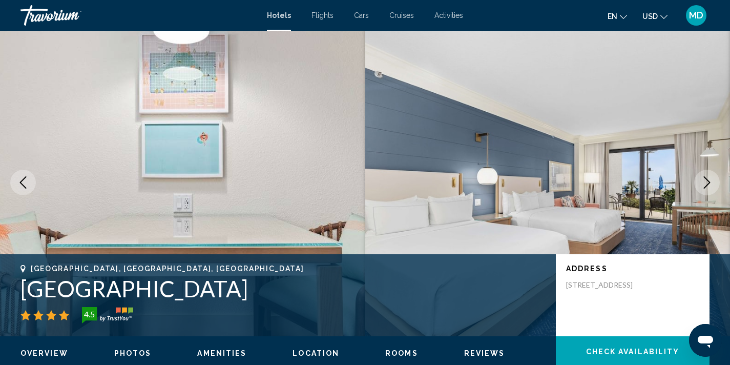
click at [705, 179] on icon "Next image" at bounding box center [707, 182] width 12 height 12
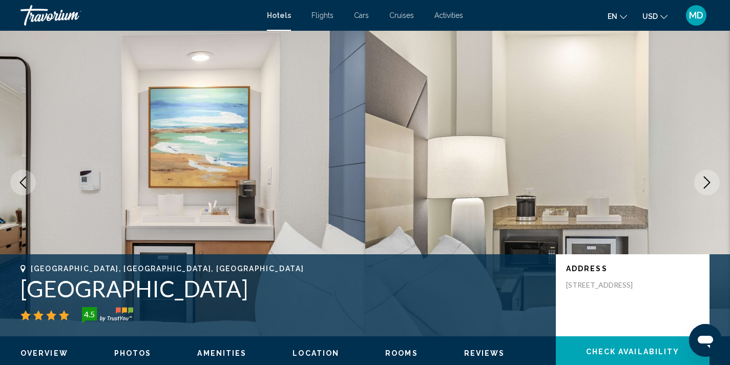
click at [705, 179] on icon "Next image" at bounding box center [707, 182] width 12 height 12
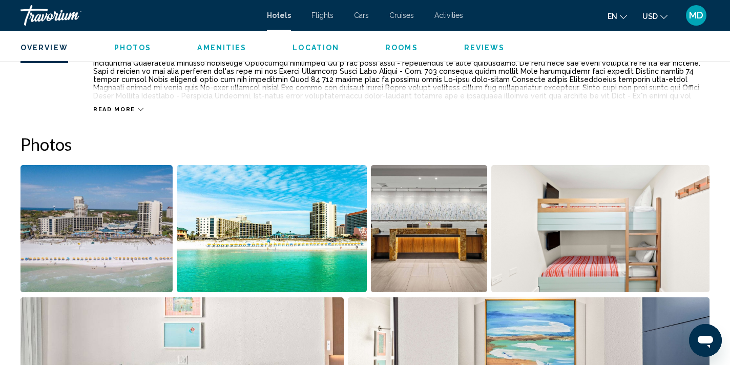
scroll to position [441, 0]
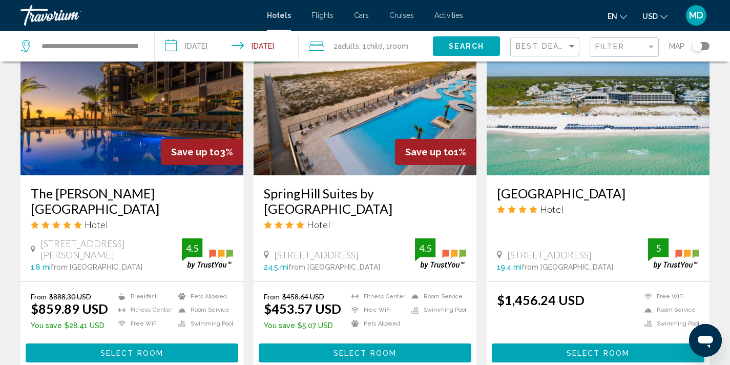
scroll to position [450, 0]
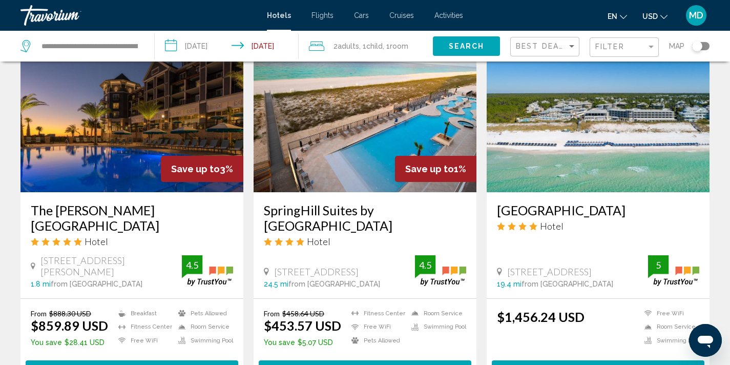
click at [365, 160] on img "Main content" at bounding box center [365, 110] width 223 height 164
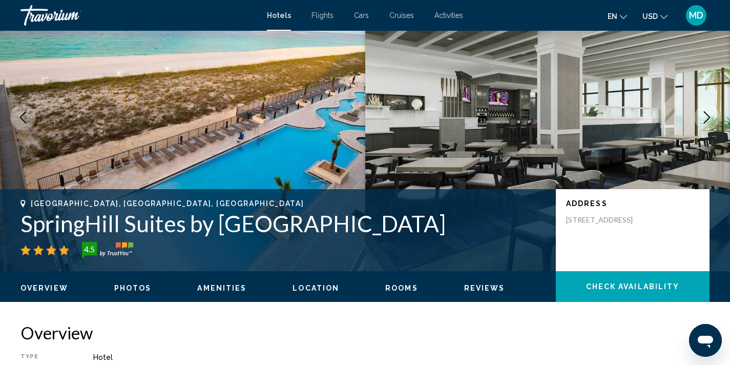
scroll to position [49, 0]
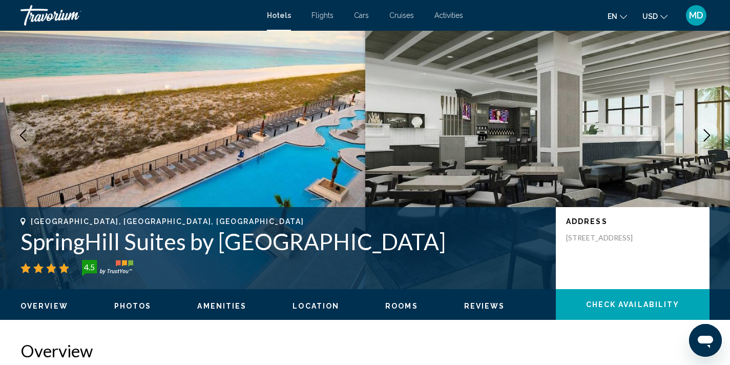
click at [706, 130] on icon "Next image" at bounding box center [707, 135] width 12 height 12
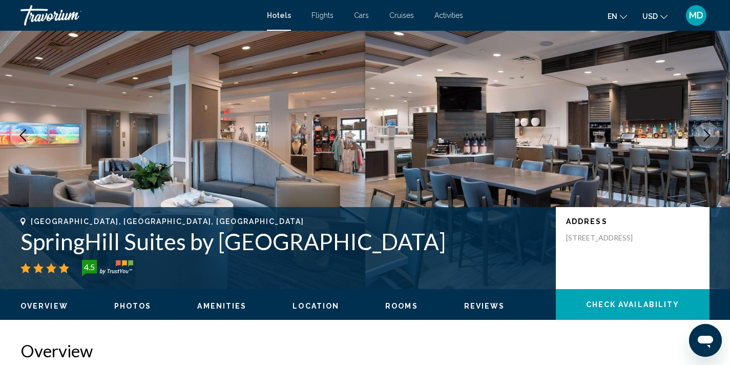
click at [706, 130] on icon "Next image" at bounding box center [707, 135] width 12 height 12
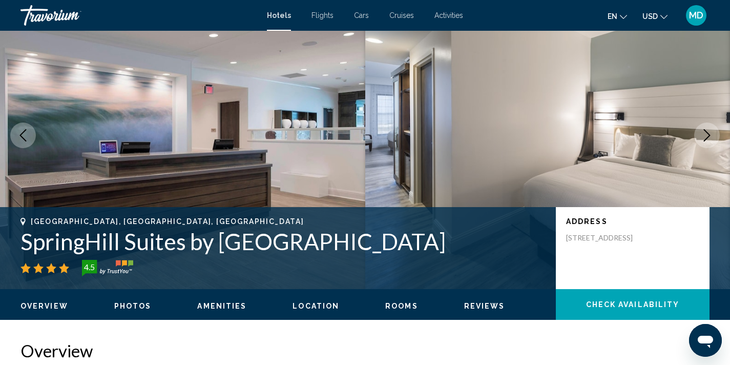
click at [706, 130] on icon "Next image" at bounding box center [707, 135] width 12 height 12
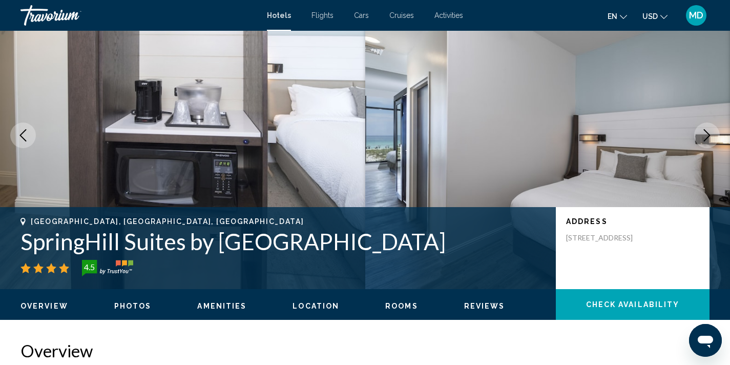
click at [706, 130] on icon "Next image" at bounding box center [707, 135] width 12 height 12
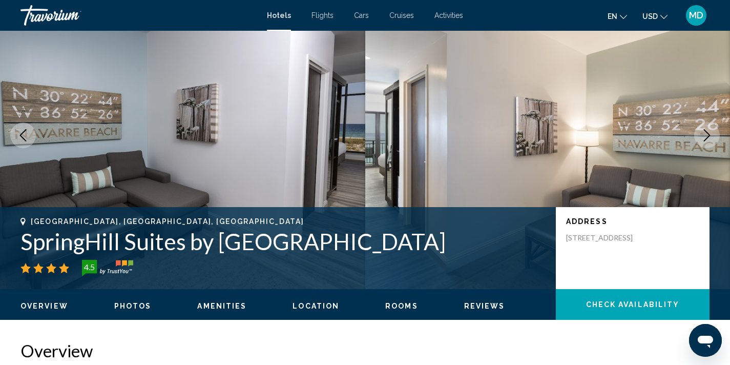
click at [706, 130] on icon "Next image" at bounding box center [707, 135] width 12 height 12
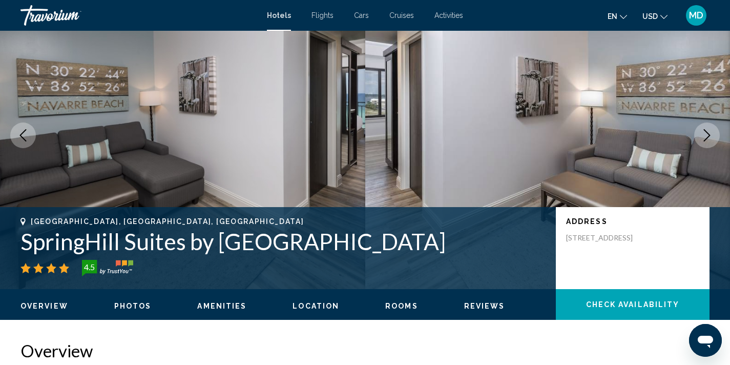
click at [706, 130] on icon "Next image" at bounding box center [707, 135] width 12 height 12
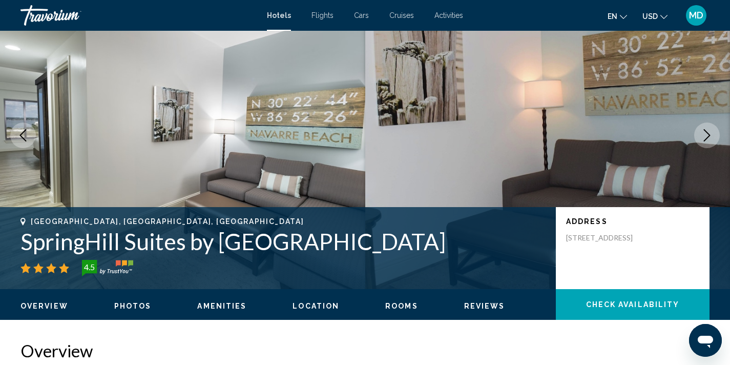
click at [706, 130] on icon "Next image" at bounding box center [707, 135] width 12 height 12
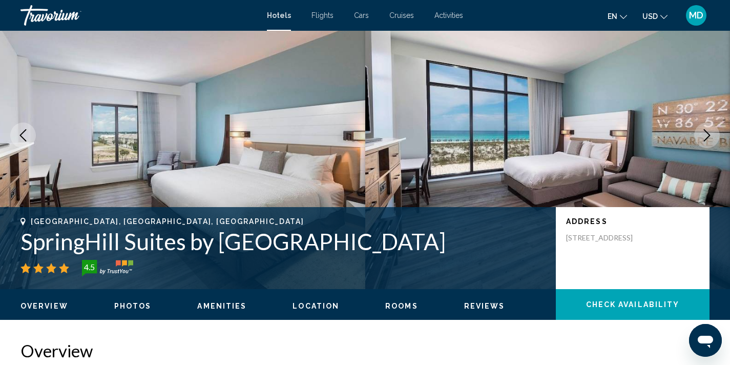
click at [706, 130] on icon "Next image" at bounding box center [707, 135] width 12 height 12
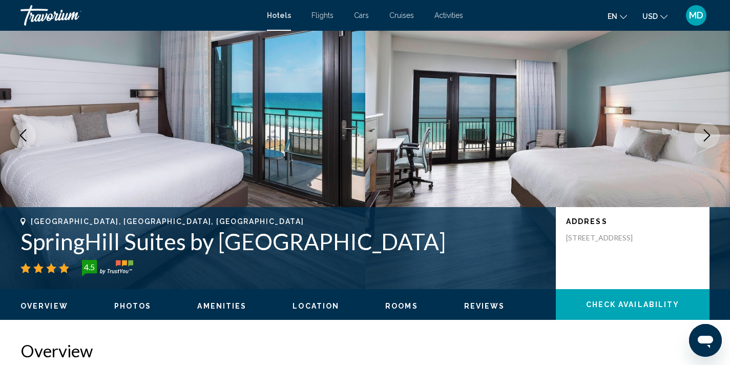
click at [706, 130] on icon "Next image" at bounding box center [707, 135] width 12 height 12
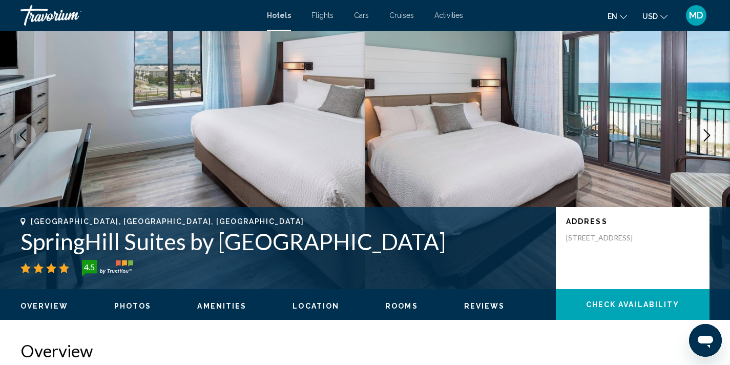
click at [706, 130] on icon "Next image" at bounding box center [707, 135] width 12 height 12
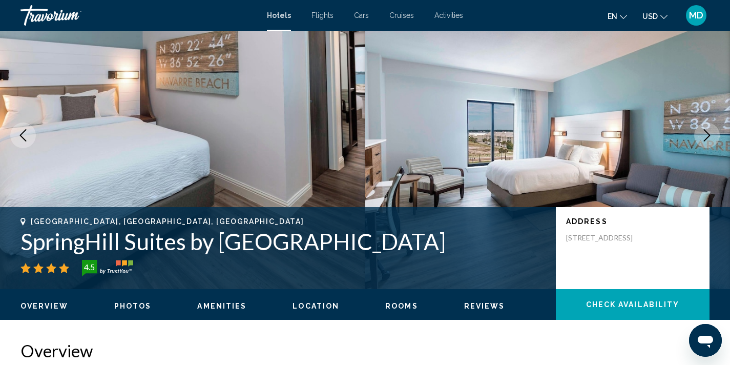
click at [706, 130] on icon "Next image" at bounding box center [707, 135] width 12 height 12
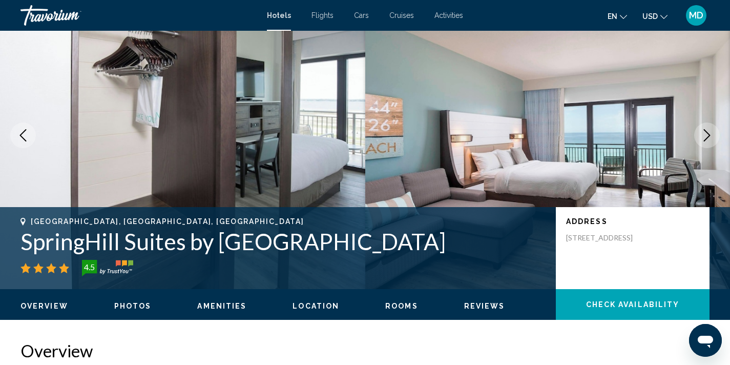
click at [706, 130] on icon "Next image" at bounding box center [707, 135] width 12 height 12
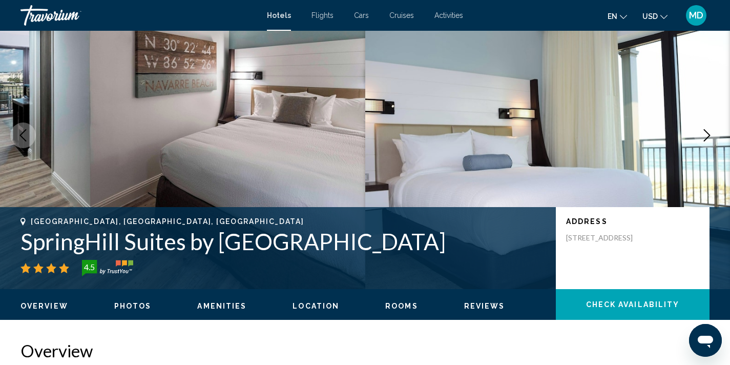
click at [706, 130] on icon "Next image" at bounding box center [707, 135] width 12 height 12
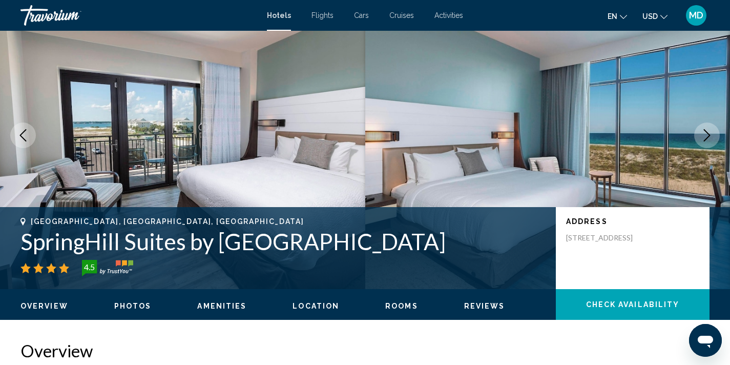
click at [706, 130] on icon "Next image" at bounding box center [707, 135] width 12 height 12
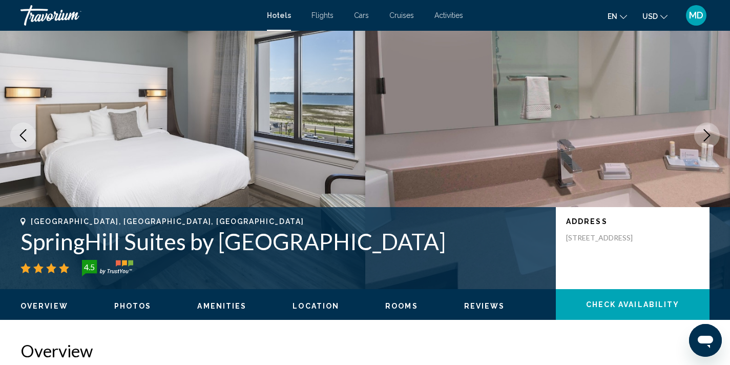
click at [706, 130] on icon "Next image" at bounding box center [707, 135] width 12 height 12
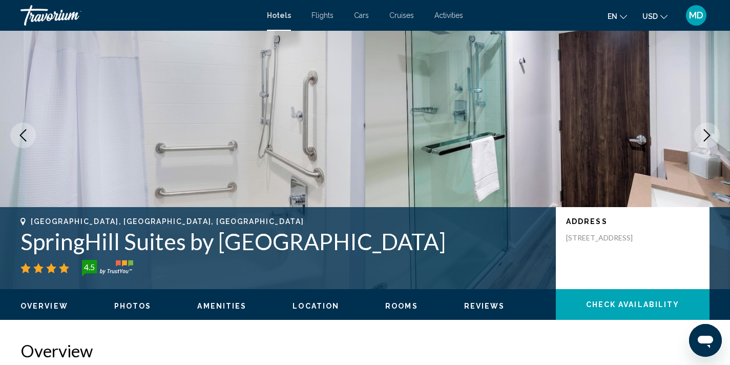
click at [706, 130] on icon "Next image" at bounding box center [707, 135] width 12 height 12
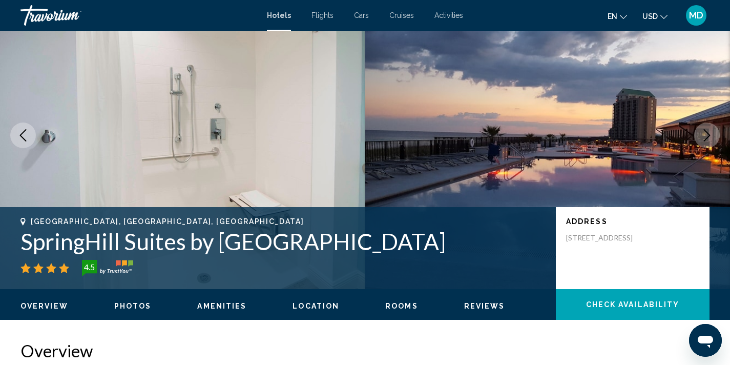
click at [706, 130] on icon "Next image" at bounding box center [707, 135] width 12 height 12
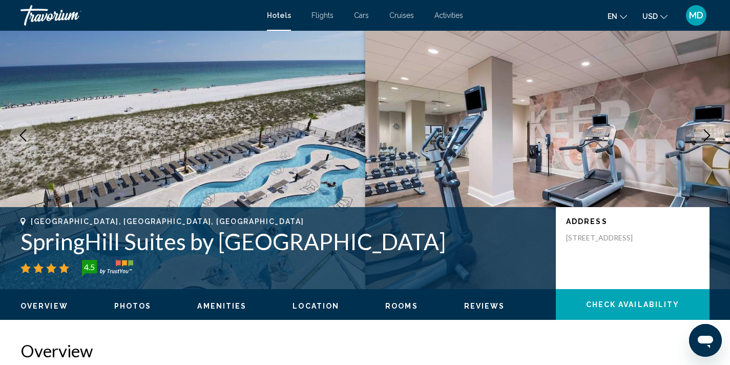
click at [25, 139] on icon "Previous image" at bounding box center [23, 135] width 12 height 12
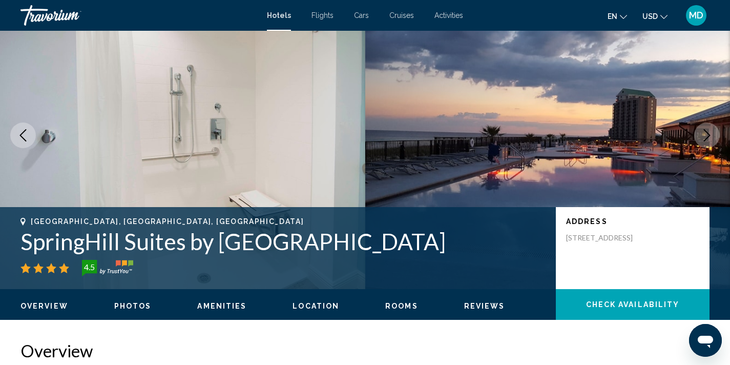
click at [713, 135] on icon "Next image" at bounding box center [707, 135] width 12 height 12
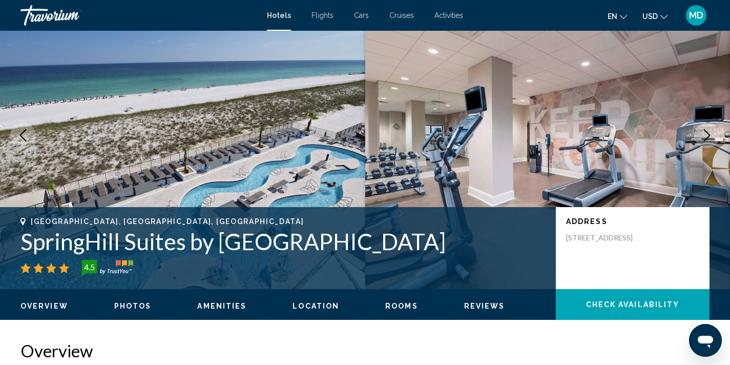
click at [713, 135] on icon "Next image" at bounding box center [707, 135] width 12 height 12
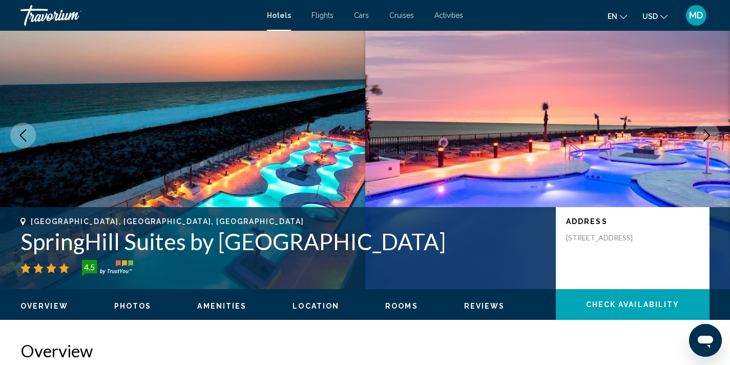
click at [713, 135] on icon "Next image" at bounding box center [707, 135] width 12 height 12
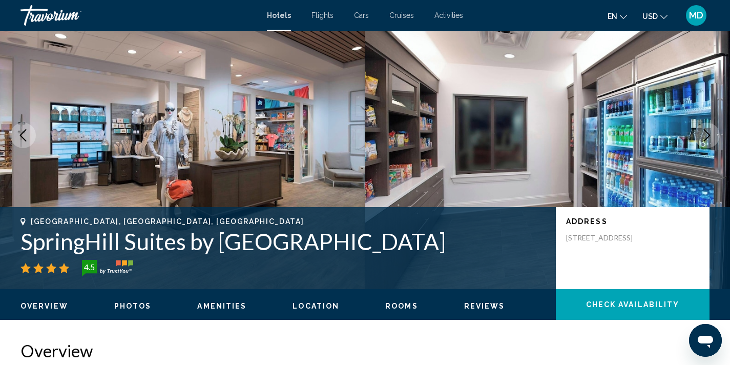
click at [713, 135] on icon "Next image" at bounding box center [707, 135] width 12 height 12
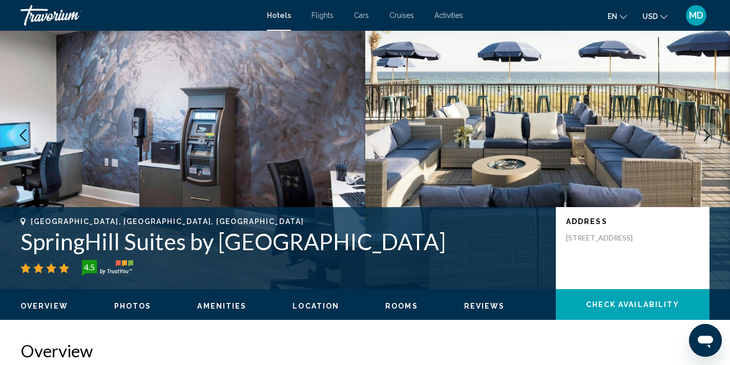
click at [713, 135] on icon "Next image" at bounding box center [707, 135] width 12 height 12
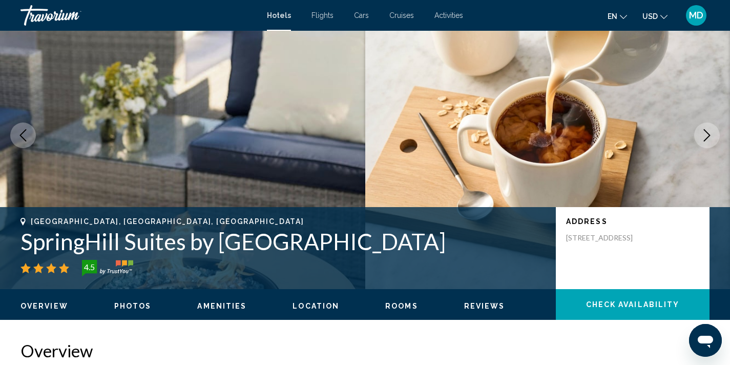
click at [713, 135] on icon "Next image" at bounding box center [707, 135] width 12 height 12
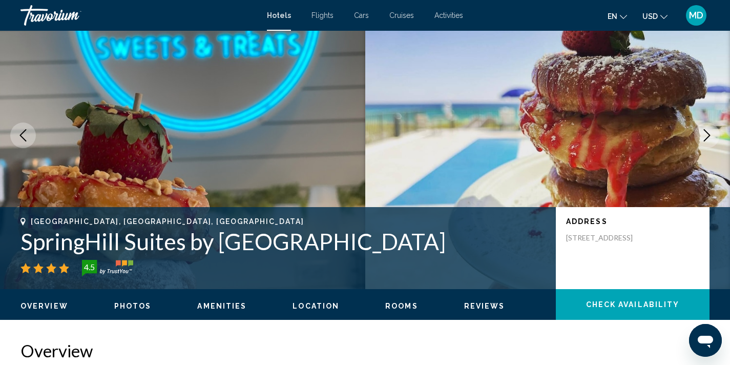
click at [713, 135] on icon "Next image" at bounding box center [707, 135] width 12 height 12
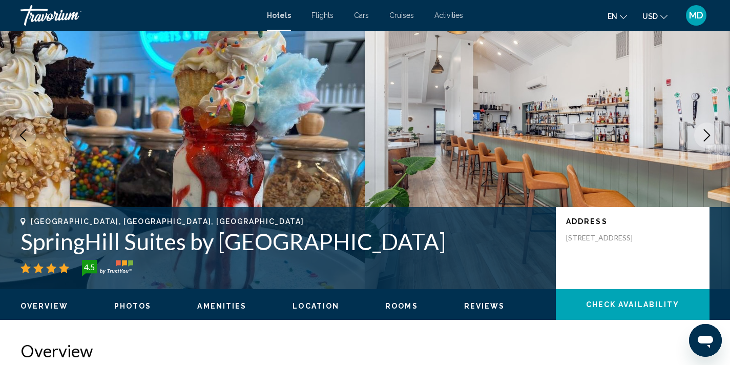
click at [713, 135] on icon "Next image" at bounding box center [707, 135] width 12 height 12
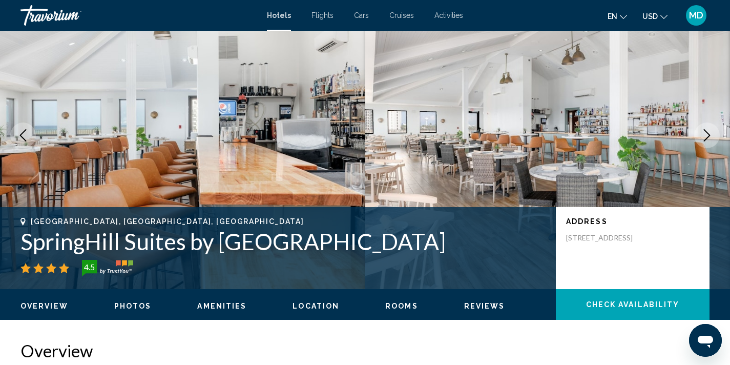
click at [713, 135] on icon "Next image" at bounding box center [707, 135] width 12 height 12
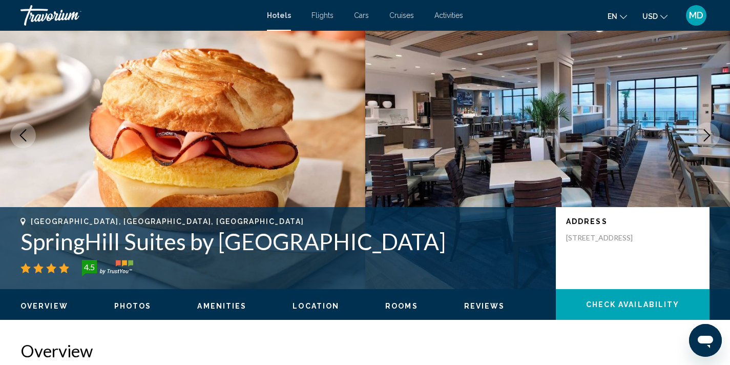
click at [713, 135] on icon "Next image" at bounding box center [707, 135] width 12 height 12
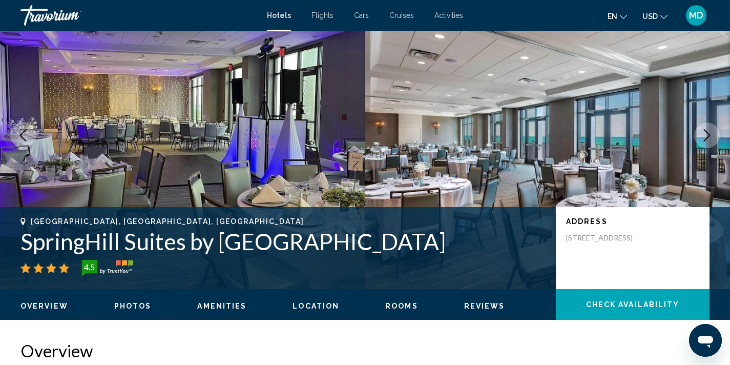
click at [713, 135] on icon "Next image" at bounding box center [707, 135] width 12 height 12
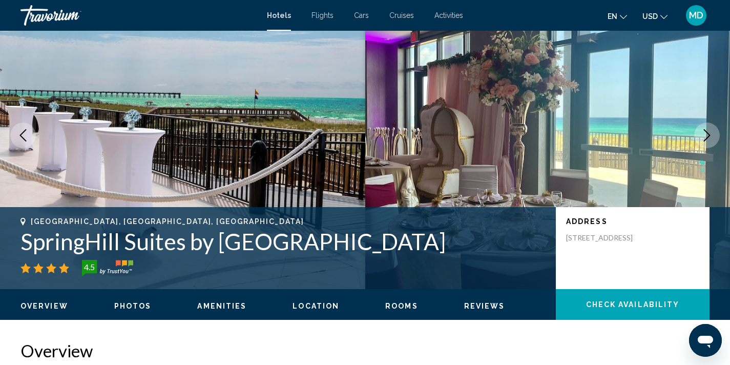
click at [713, 135] on icon "Next image" at bounding box center [707, 135] width 12 height 12
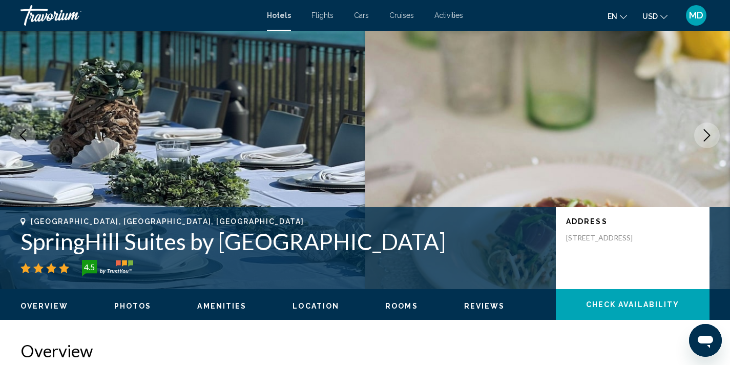
click at [713, 135] on icon "Next image" at bounding box center [707, 135] width 12 height 12
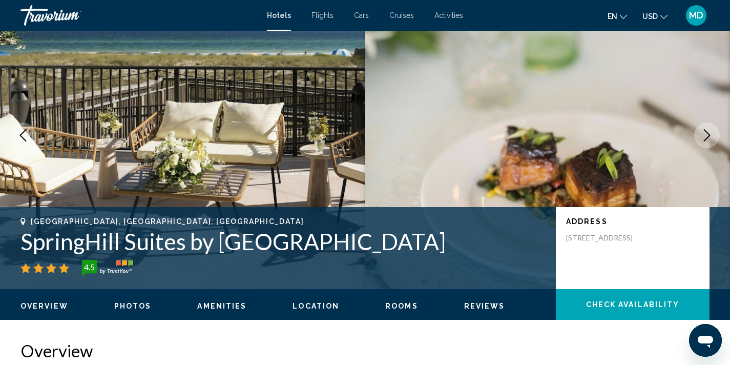
click at [713, 135] on icon "Next image" at bounding box center [707, 135] width 12 height 12
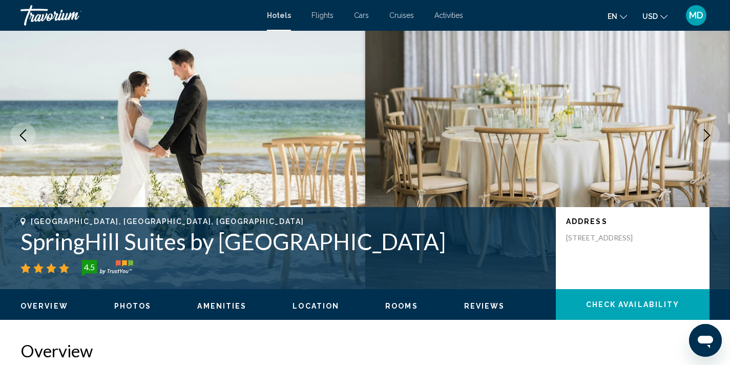
click at [713, 135] on icon "Next image" at bounding box center [707, 135] width 12 height 12
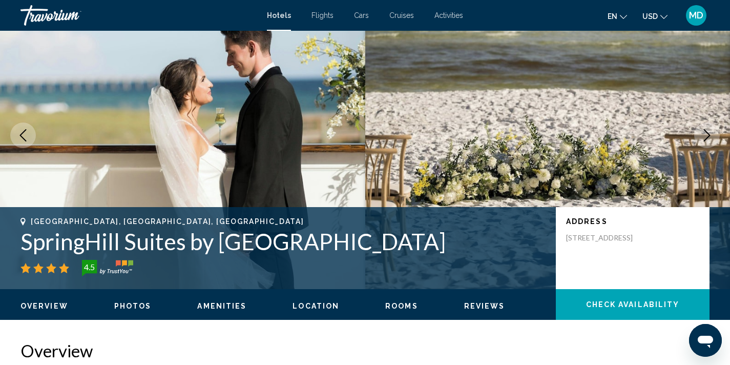
click at [713, 135] on icon "Next image" at bounding box center [707, 135] width 12 height 12
